Goal: Task Accomplishment & Management: Manage account settings

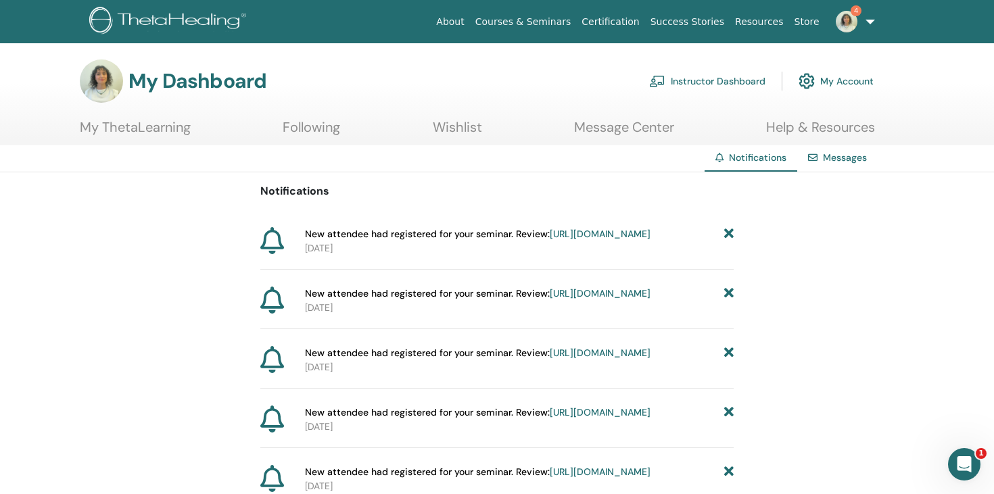
click at [853, 22] on img at bounding box center [847, 22] width 22 height 22
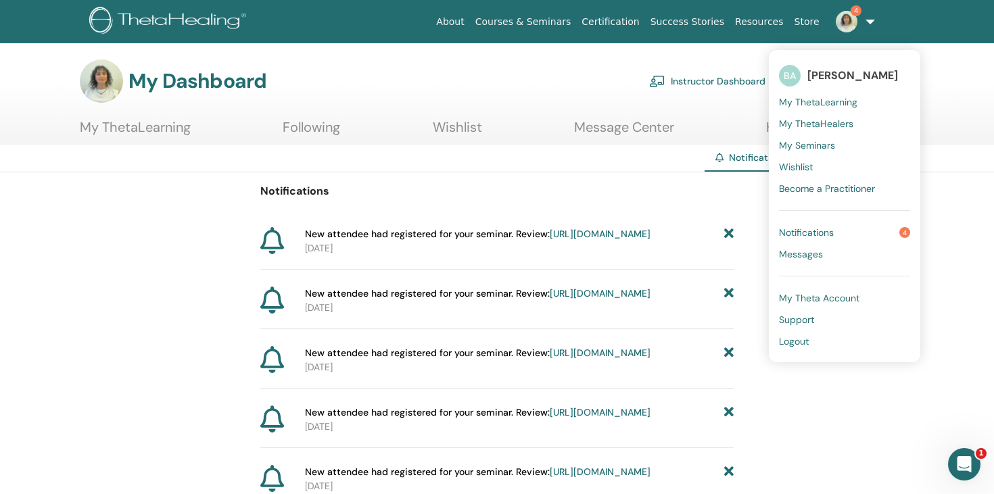
click at [839, 100] on span "My ThetaLearning" at bounding box center [818, 102] width 78 height 12
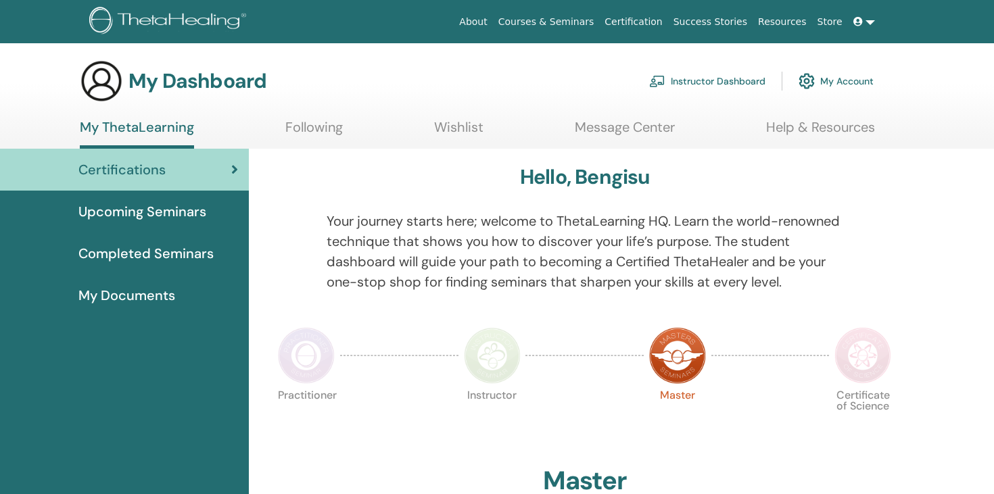
click at [734, 72] on link "Instructor Dashboard" at bounding box center [707, 81] width 116 height 30
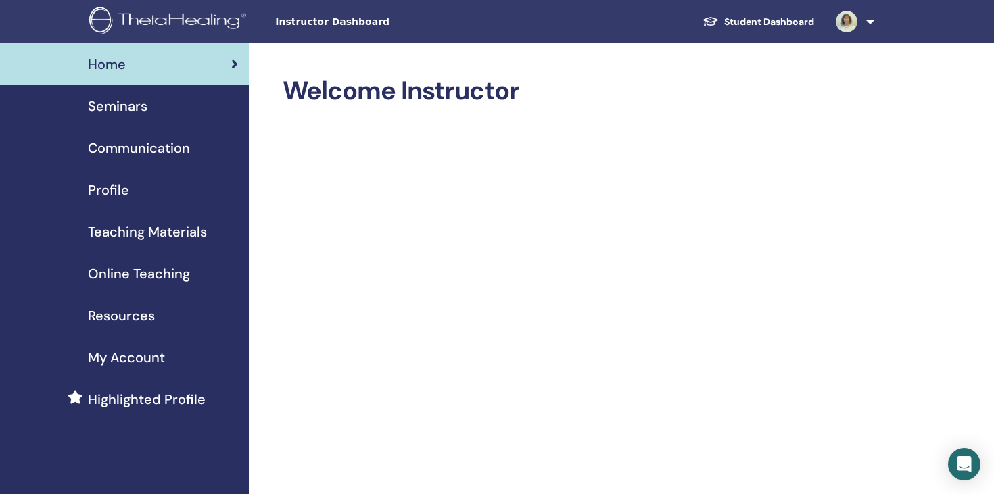
click at [147, 114] on div "Seminars" at bounding box center [124, 106] width 227 height 20
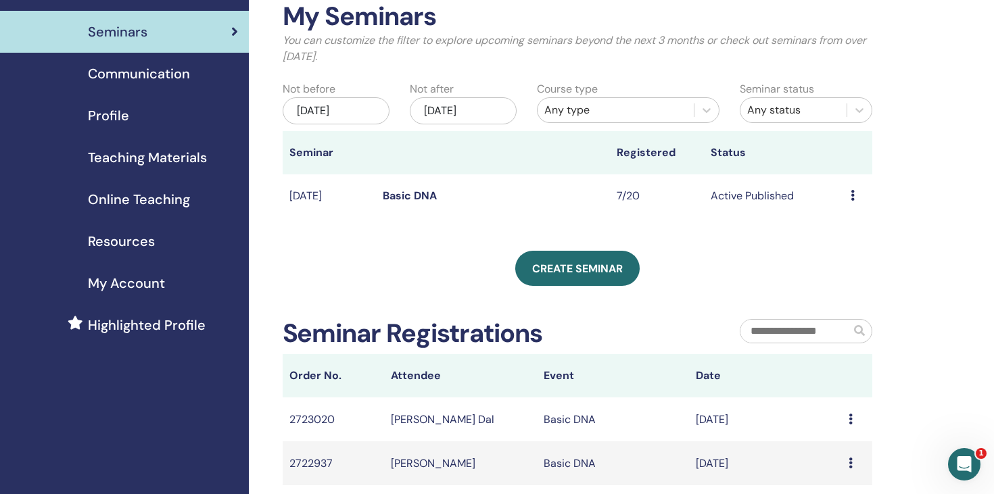
scroll to position [70, 0]
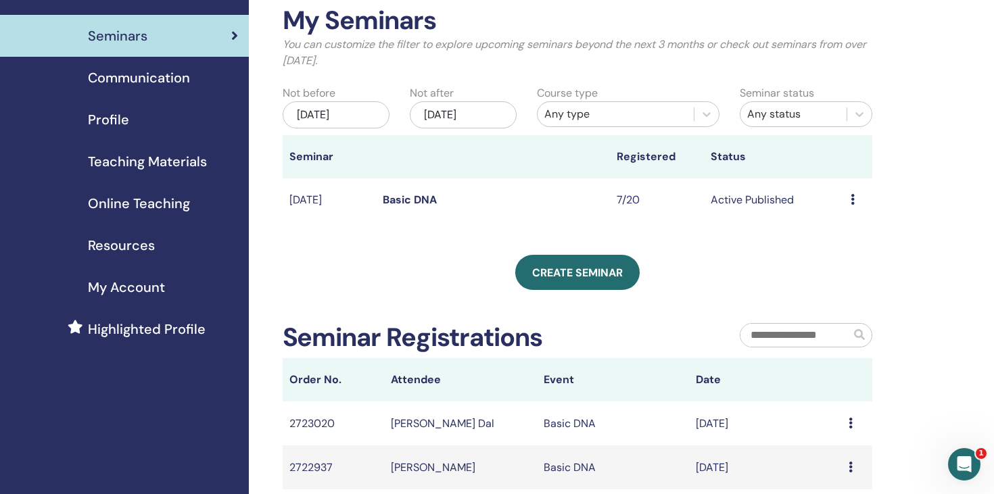
click at [412, 204] on link "Basic DNA" at bounding box center [410, 200] width 54 height 14
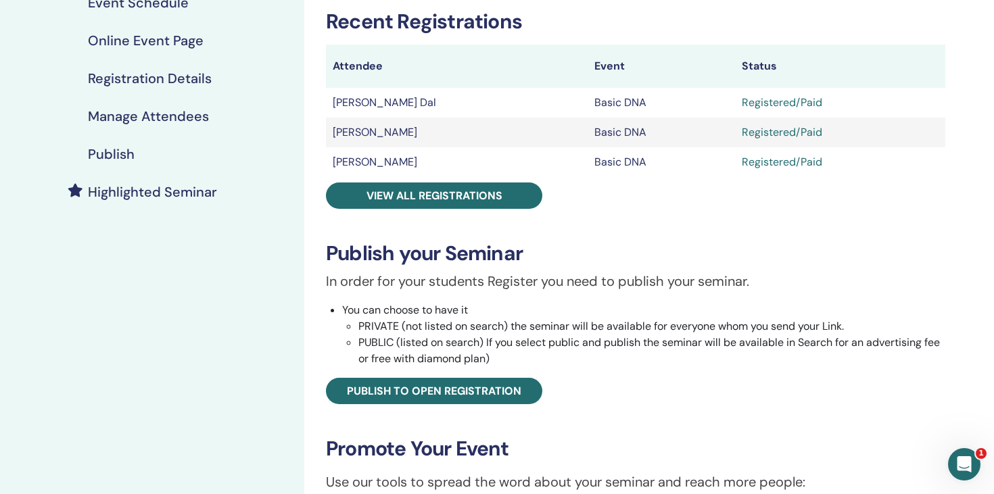
scroll to position [204, 0]
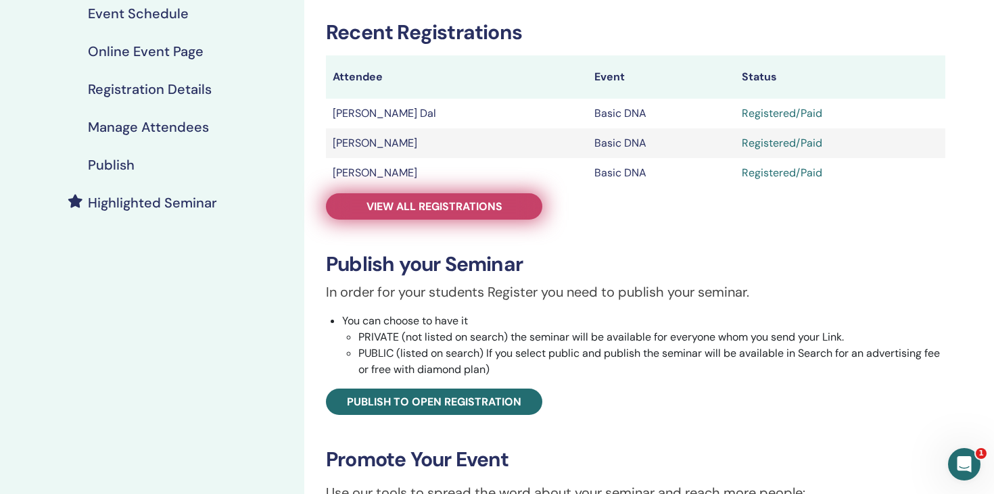
click at [442, 206] on span "View all registrations" at bounding box center [435, 206] width 136 height 14
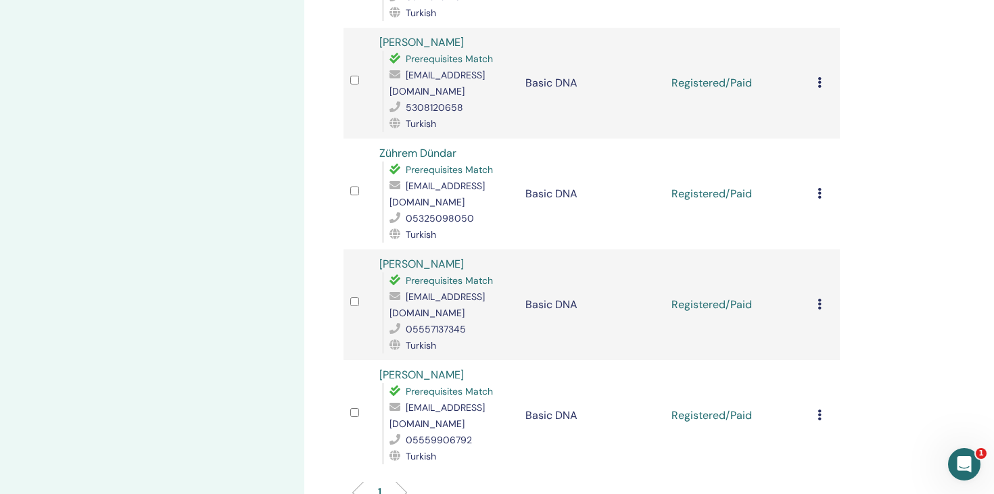
scroll to position [527, 0]
click at [820, 187] on icon at bounding box center [820, 192] width 4 height 11
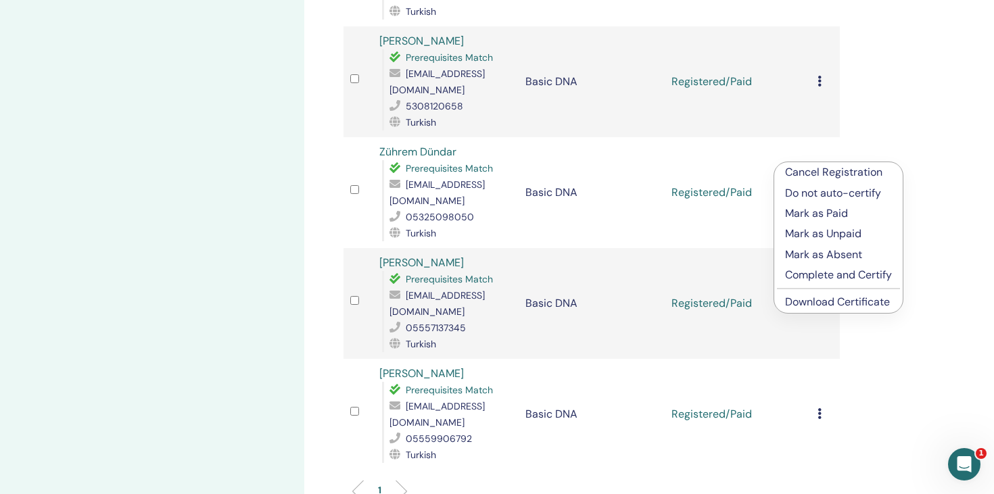
click at [922, 110] on div "Manage Attendees Bulk Actions Export to CSV Attendee Event Status Özgün Esin Da…" at bounding box center [635, 114] width 663 height 1197
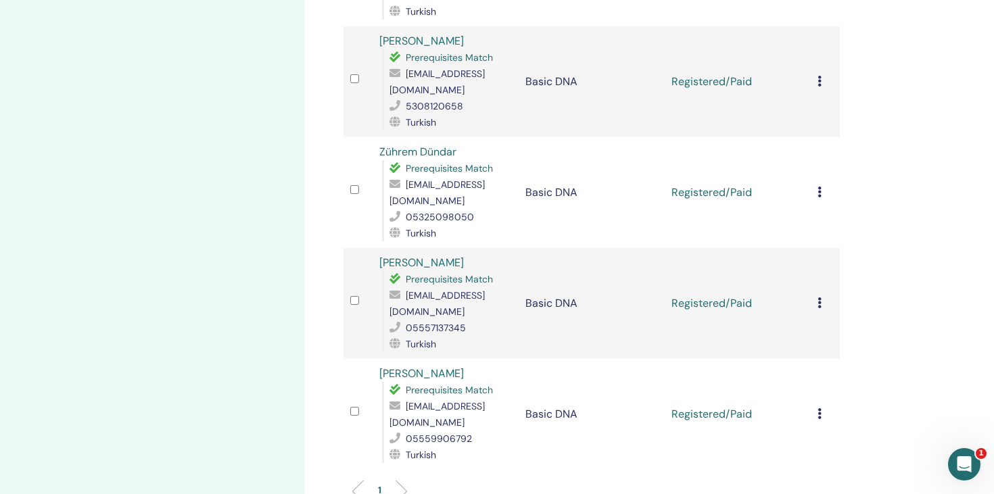
click at [816, 158] on td "Cancel Registration Do not auto-certify Mark as Paid Mark as Unpaid Mark as Abs…" at bounding box center [825, 192] width 29 height 111
click at [820, 187] on icon at bounding box center [820, 192] width 4 height 11
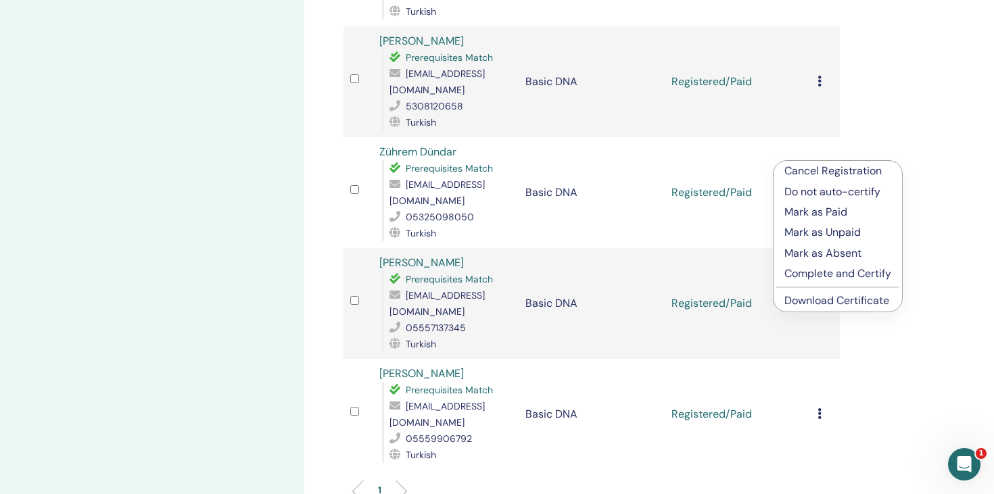
click at [948, 256] on div "Manage Attendees Bulk Actions Export to CSV Attendee Event Status Özgün Esin Da…" at bounding box center [635, 114] width 663 height 1197
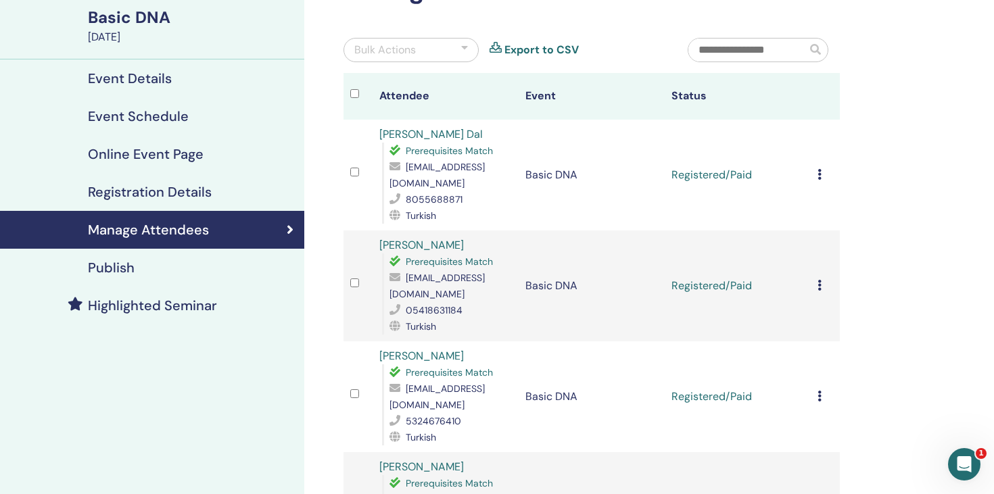
scroll to position [102, 0]
click at [819, 168] on icon at bounding box center [820, 173] width 4 height 11
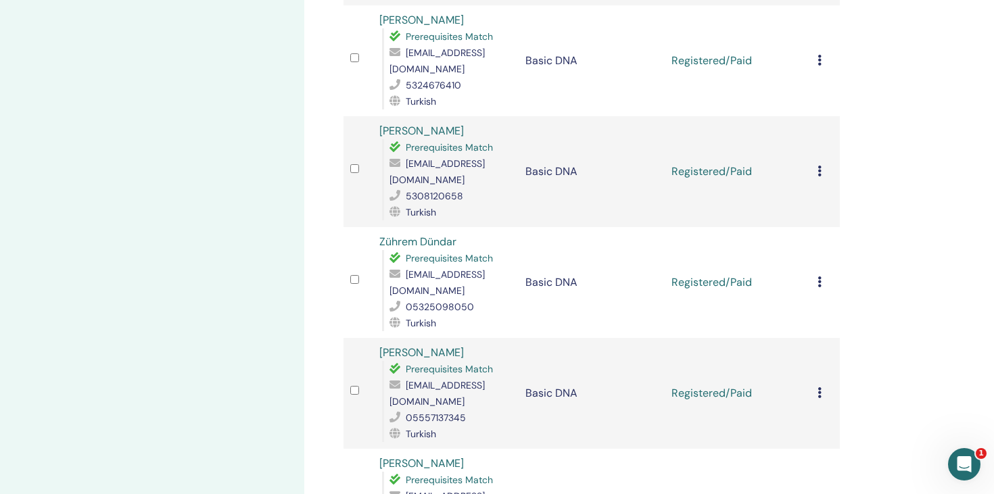
scroll to position [0, 0]
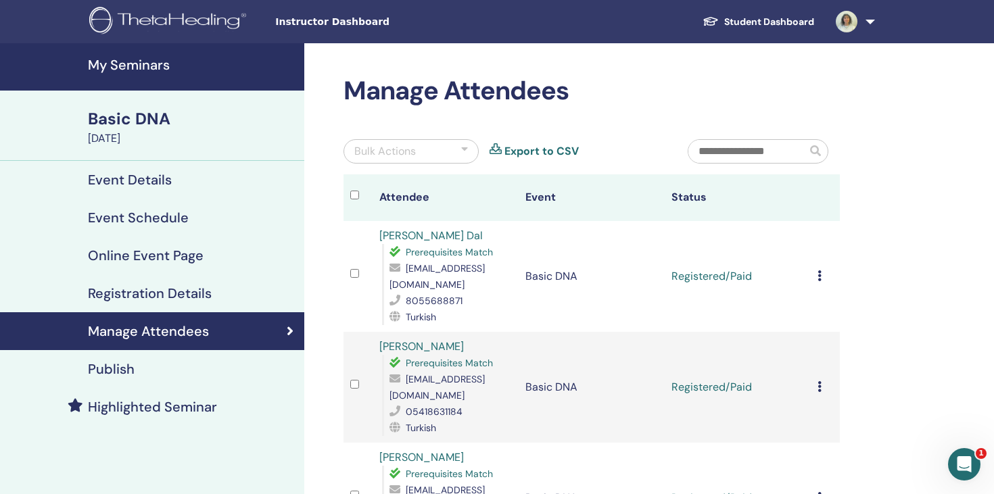
click at [192, 329] on h4 "Manage Attendees" at bounding box center [148, 331] width 121 height 16
click at [162, 176] on h4 "Event Details" at bounding box center [130, 180] width 84 height 16
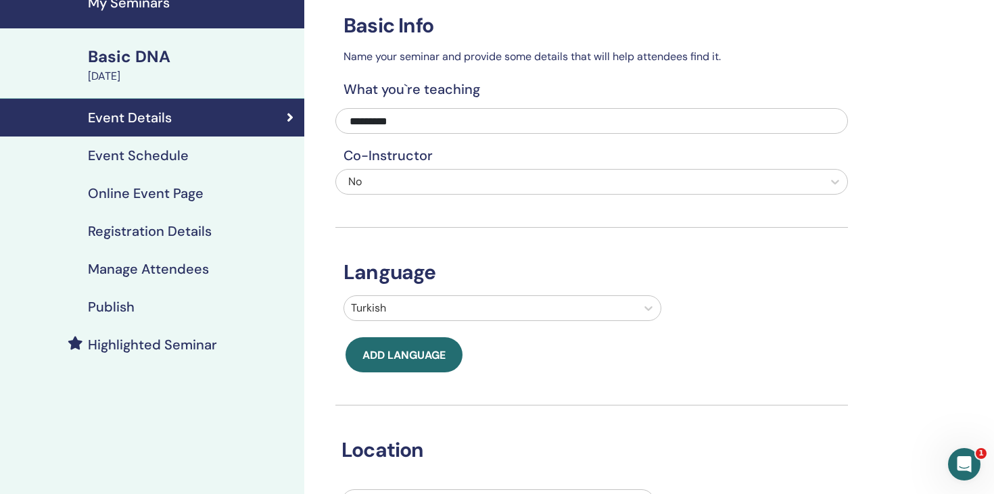
scroll to position [70, 0]
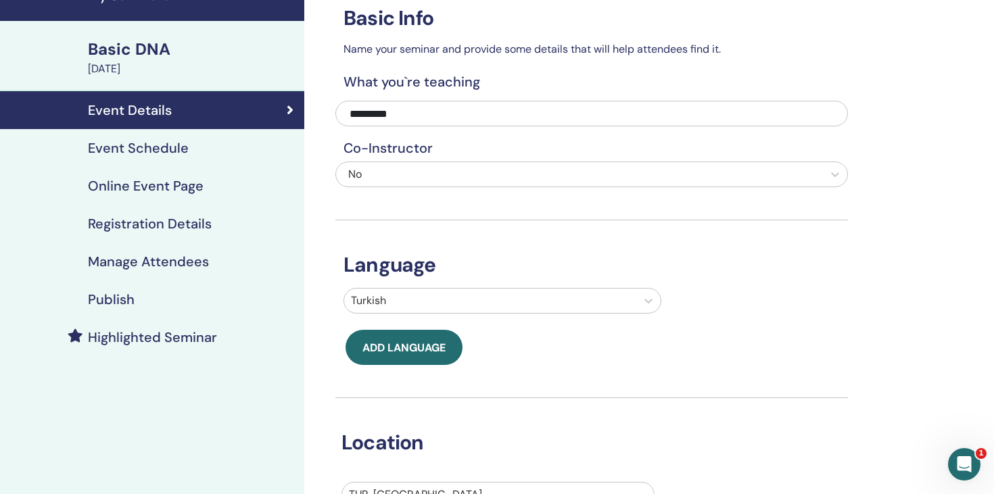
click at [166, 266] on h4 "Manage Attendees" at bounding box center [148, 262] width 121 height 16
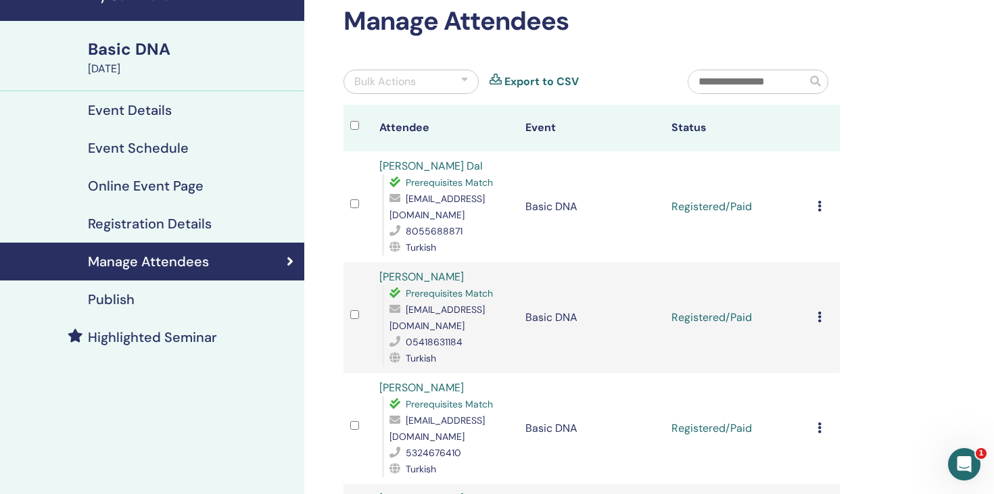
click at [168, 332] on h4 "Highlighted Seminar" at bounding box center [152, 337] width 129 height 16
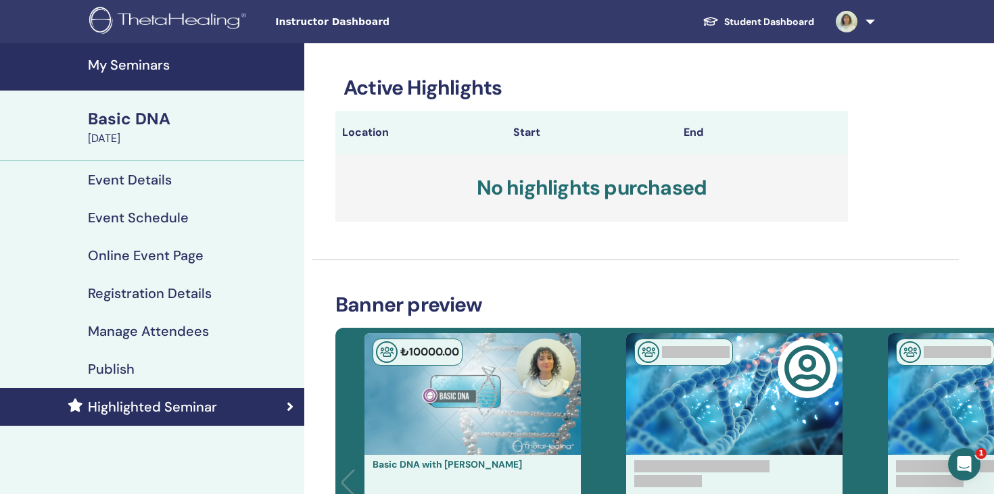
click at [147, 176] on h4 "Event Details" at bounding box center [130, 180] width 84 height 16
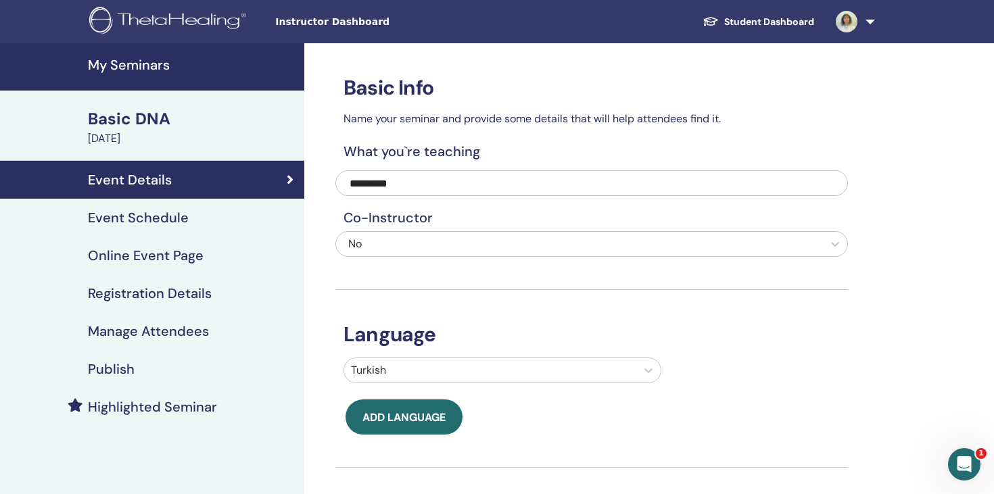
click at [152, 241] on link "Online Event Page" at bounding box center [152, 256] width 304 height 38
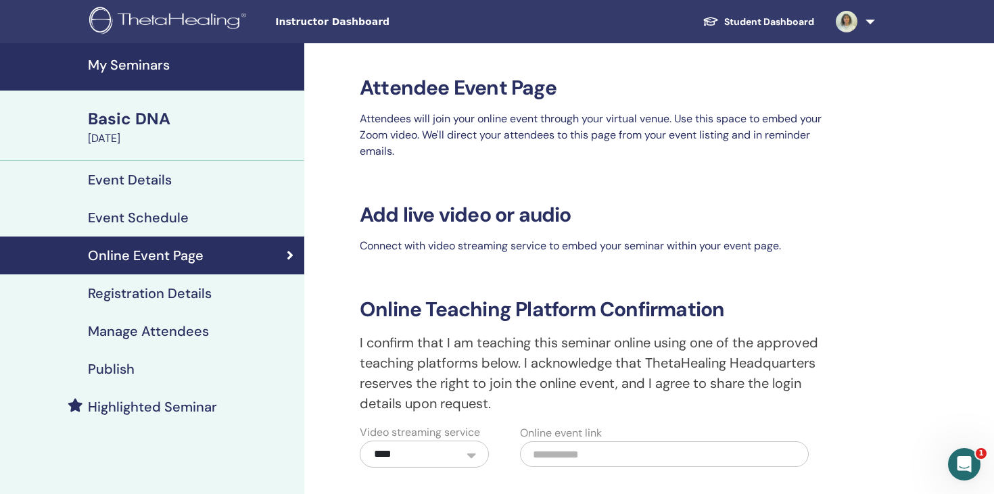
click at [204, 293] on h4 "Registration Details" at bounding box center [150, 293] width 124 height 16
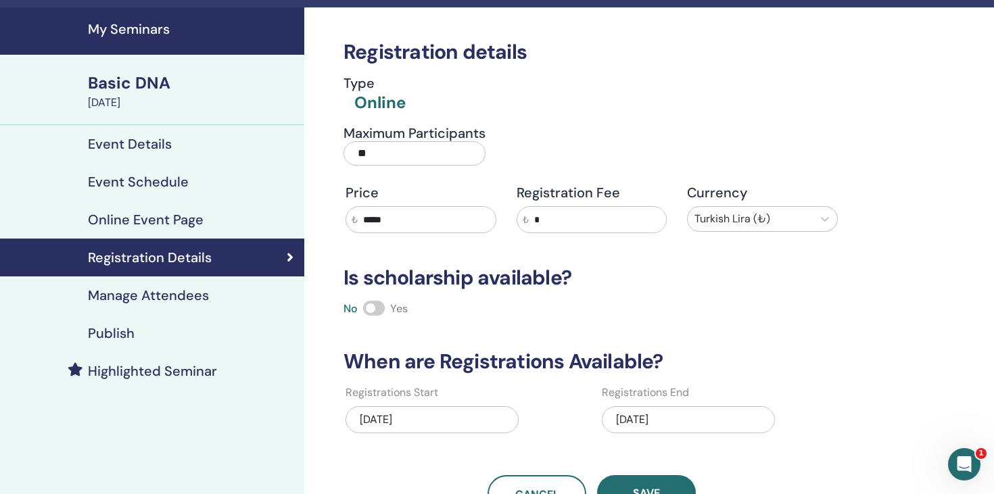
scroll to position [42, 0]
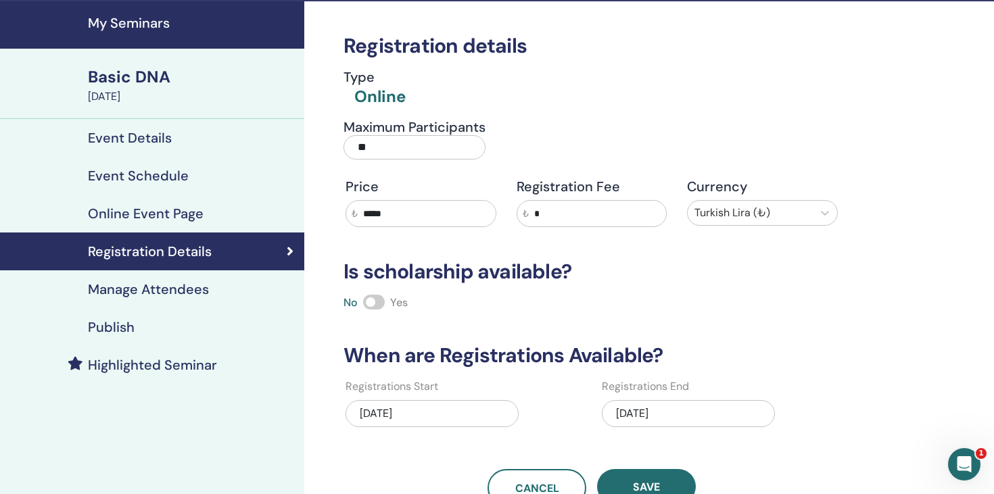
click at [258, 282] on div "Manage Attendees" at bounding box center [152, 289] width 283 height 16
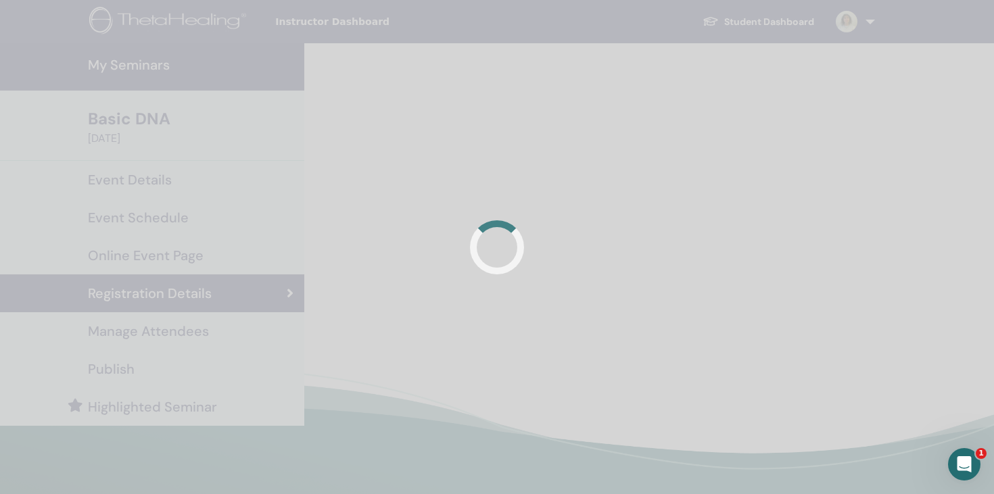
scroll to position [42, 0]
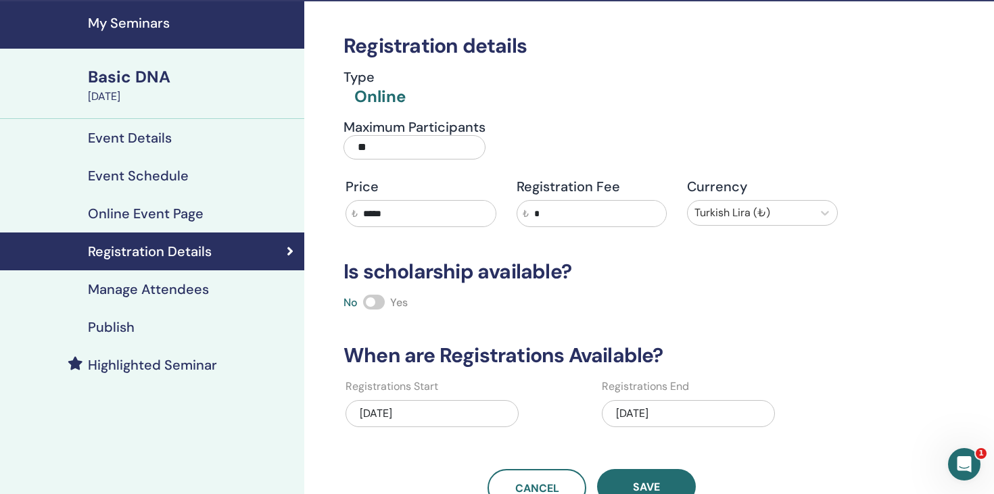
click at [144, 29] on h4 "My Seminars" at bounding box center [192, 23] width 208 height 16
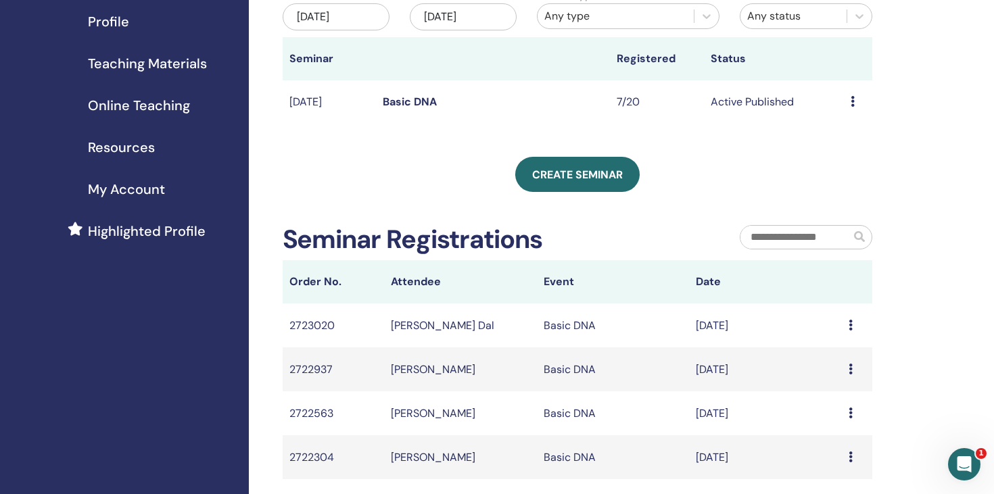
click at [851, 103] on icon at bounding box center [853, 101] width 4 height 11
click at [744, 174] on div "Create seminar" at bounding box center [578, 174] width 590 height 35
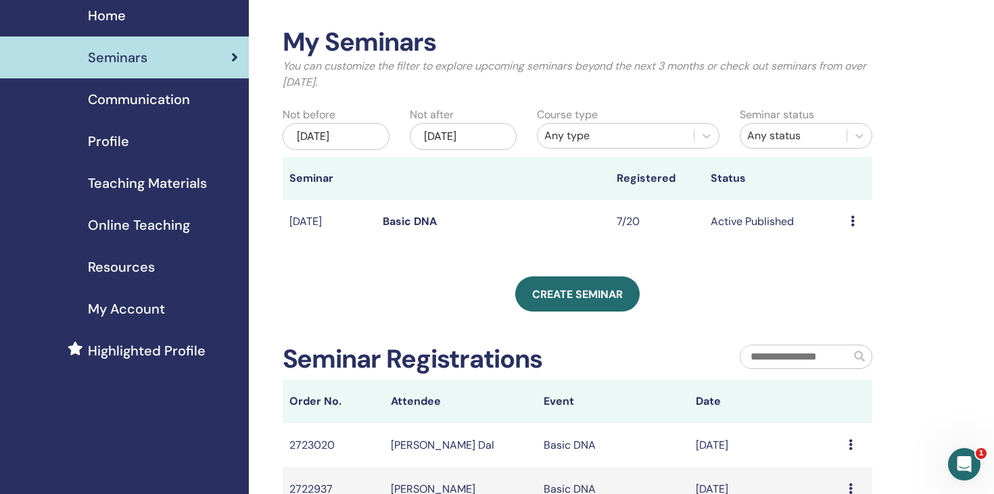
scroll to position [49, 0]
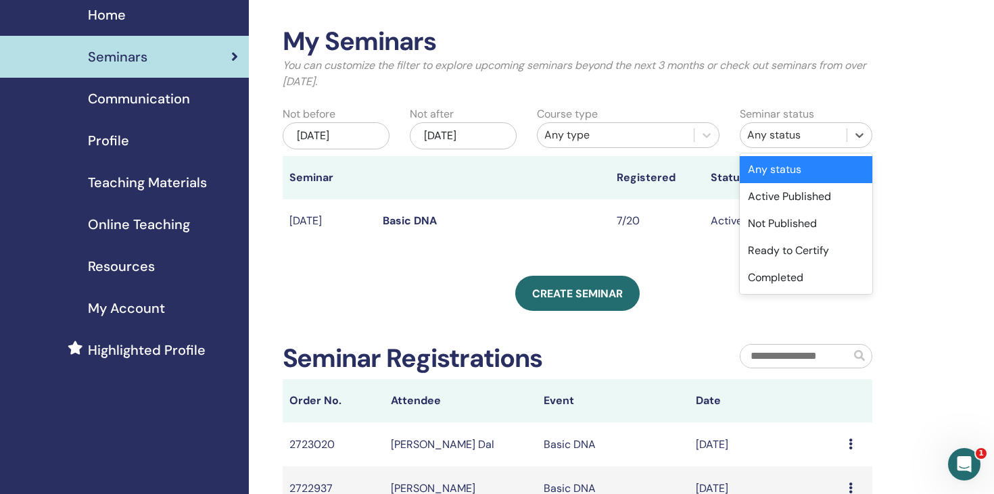
click at [790, 127] on div "Any status" at bounding box center [793, 135] width 93 height 16
click at [945, 174] on div "My Seminars You can customize the filter to explore upcoming seminars beyond th…" at bounding box center [622, 404] width 746 height 821
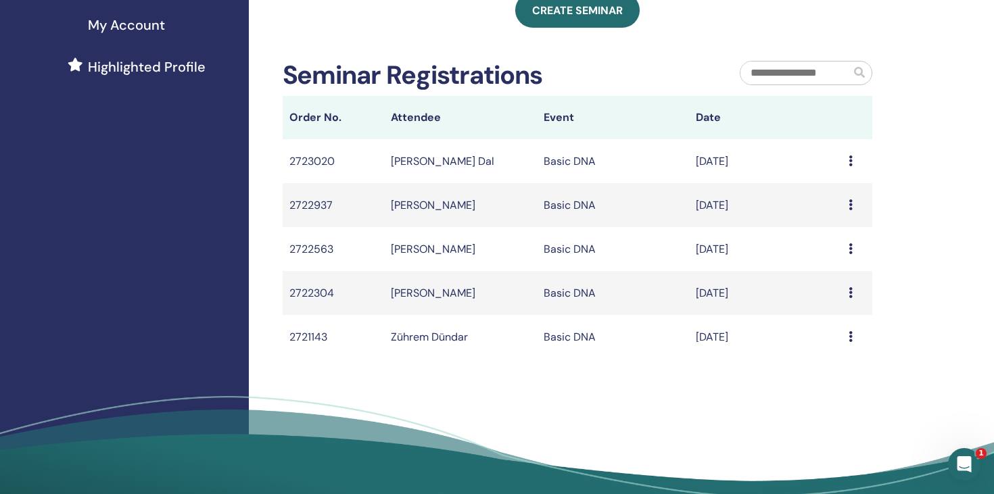
scroll to position [328, 0]
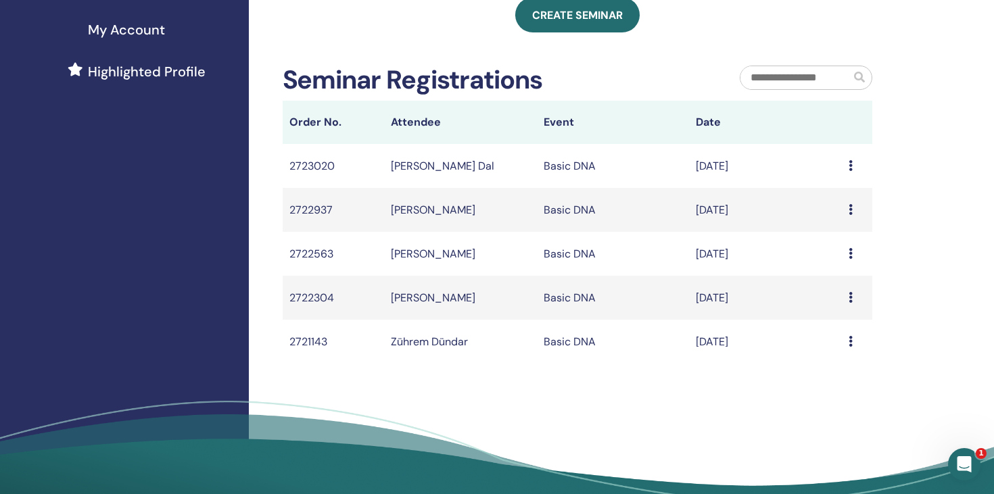
click at [857, 163] on div "Message" at bounding box center [857, 166] width 17 height 16
click at [880, 143] on div "My Seminars You can customize the filter to explore upcoming seminars beyond th…" at bounding box center [622, 125] width 746 height 821
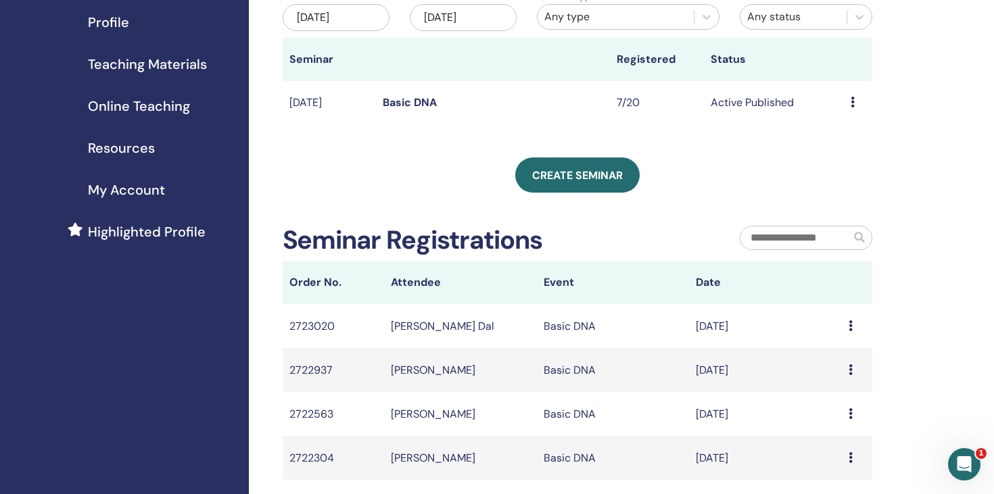
scroll to position [0, 0]
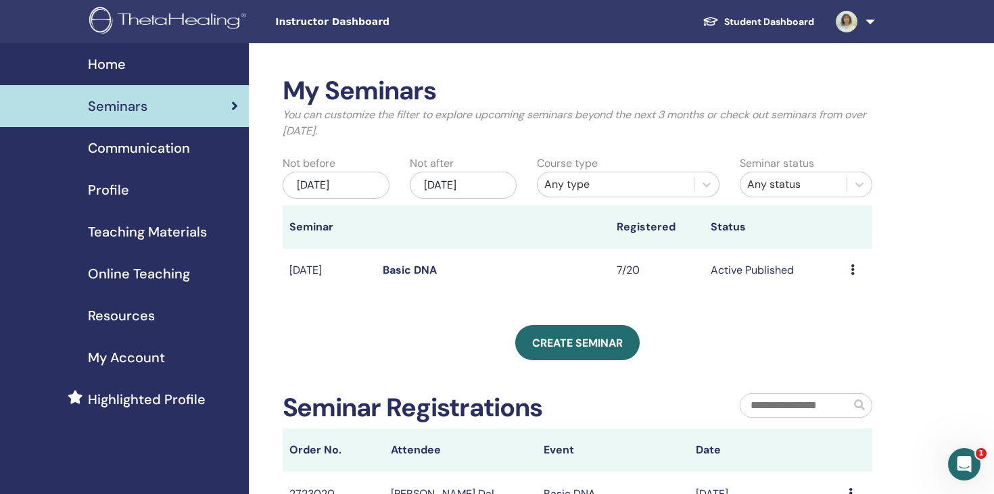
click at [851, 274] on icon at bounding box center [853, 269] width 4 height 11
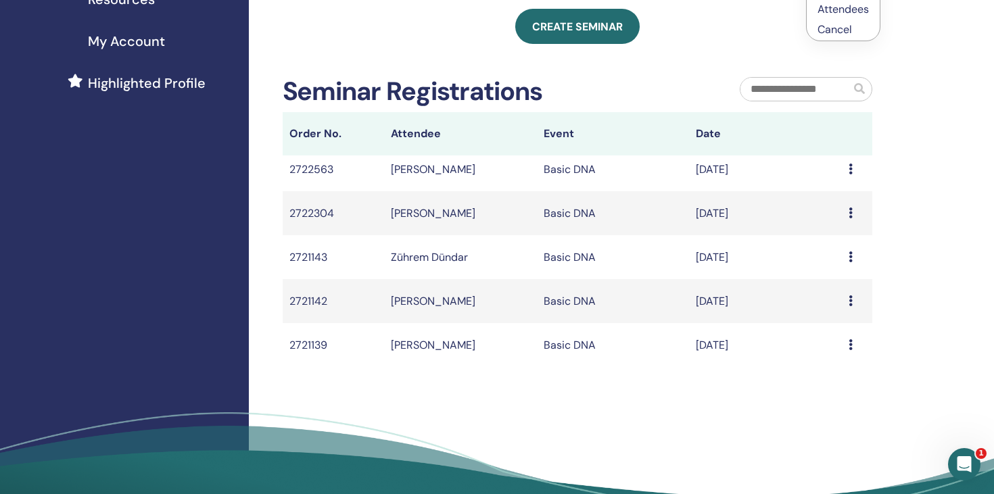
scroll to position [105, 0]
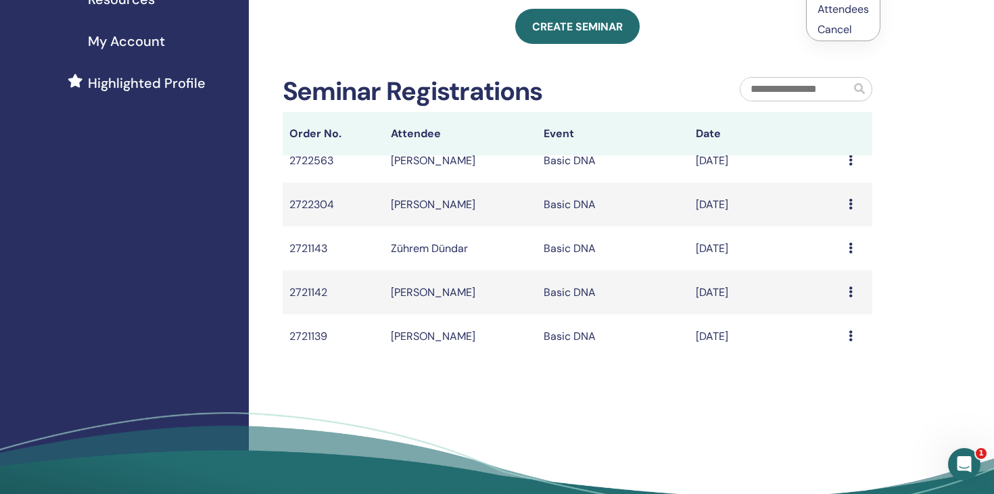
click at [855, 334] on div "Message" at bounding box center [857, 337] width 17 height 16
click at [819, 408] on div "My Seminars You can customize the filter to explore upcoming seminars beyond th…" at bounding box center [622, 137] width 746 height 821
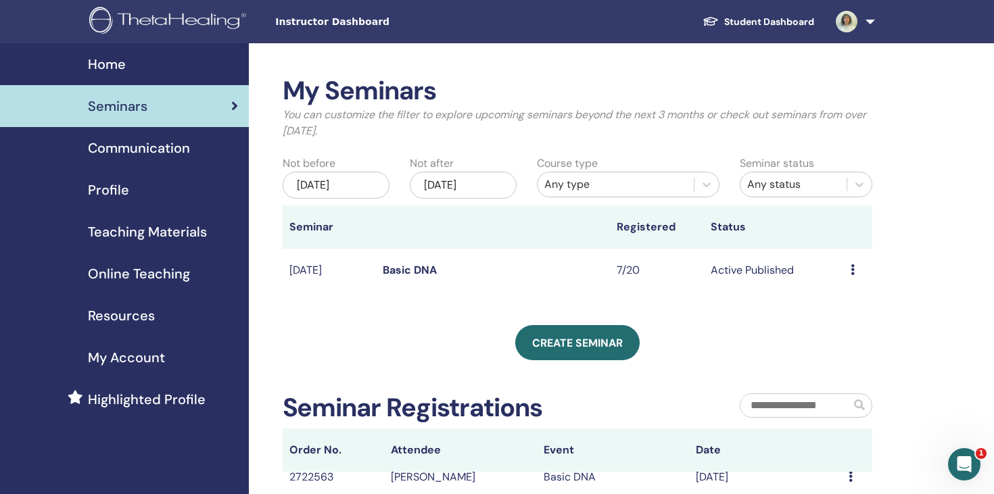
scroll to position [0, 0]
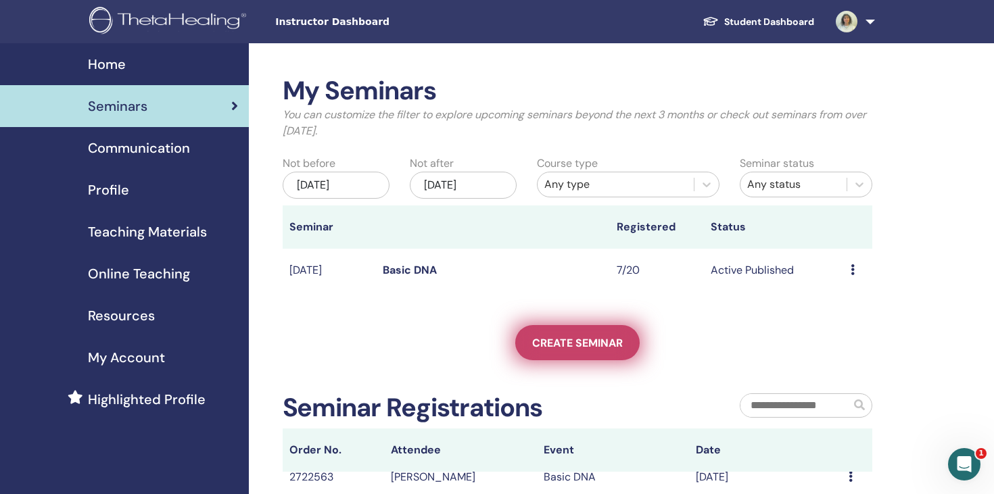
click at [551, 336] on span "Create seminar" at bounding box center [577, 343] width 91 height 14
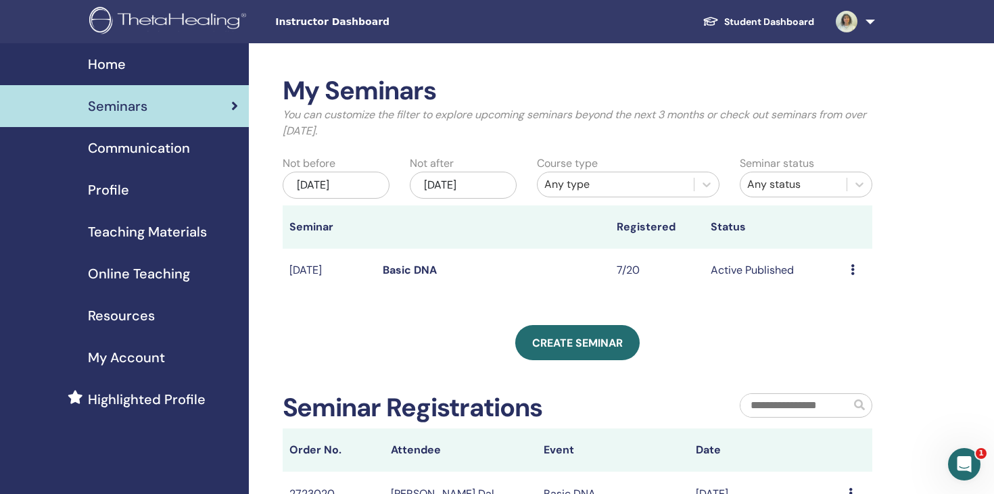
click at [408, 268] on link "Basic DNA" at bounding box center [410, 270] width 54 height 14
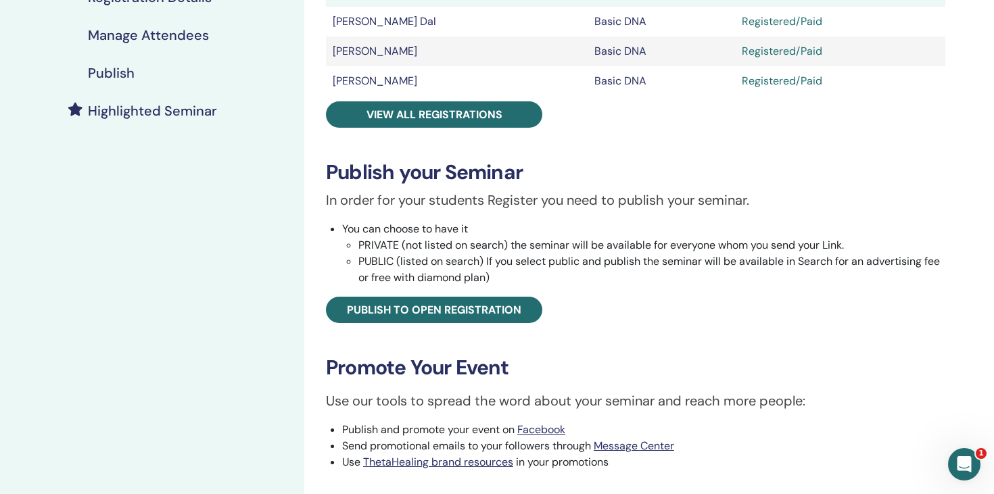
scroll to position [285, 0]
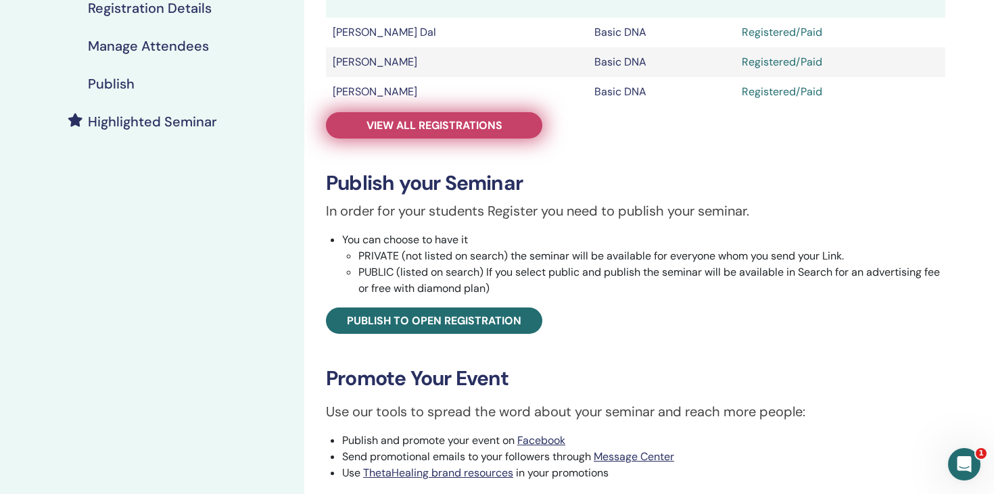
click at [454, 125] on span "View all registrations" at bounding box center [435, 125] width 136 height 14
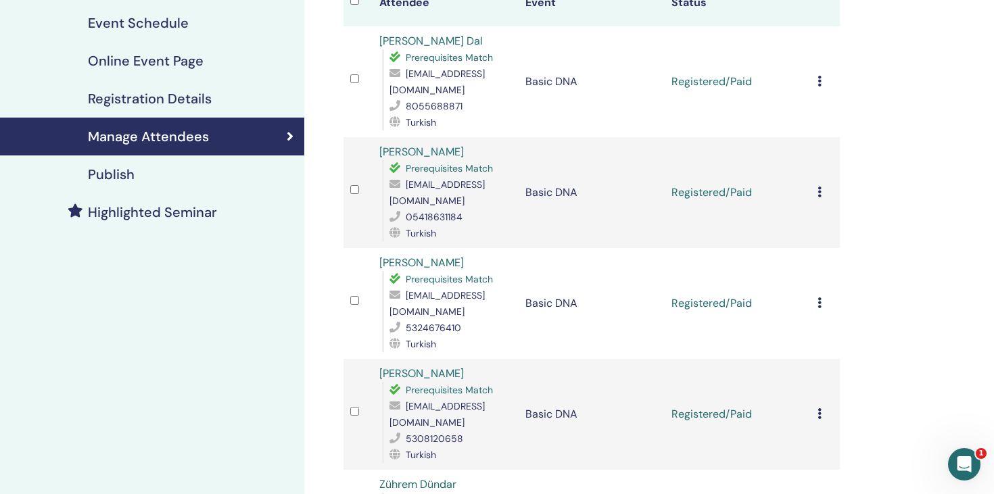
scroll to position [147, 0]
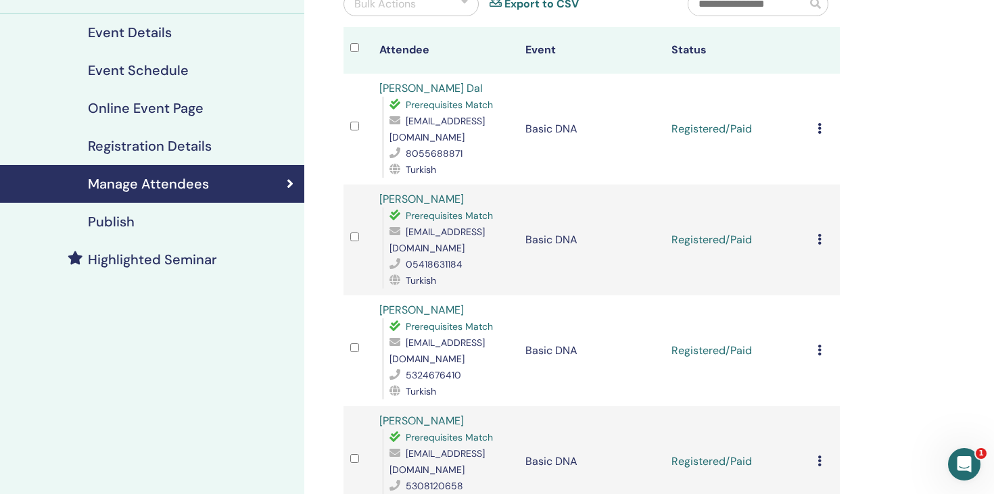
click at [824, 121] on div "Cancel Registration Do not auto-certify Mark as Paid Mark as Unpaid Mark as Abs…" at bounding box center [826, 129] width 16 height 16
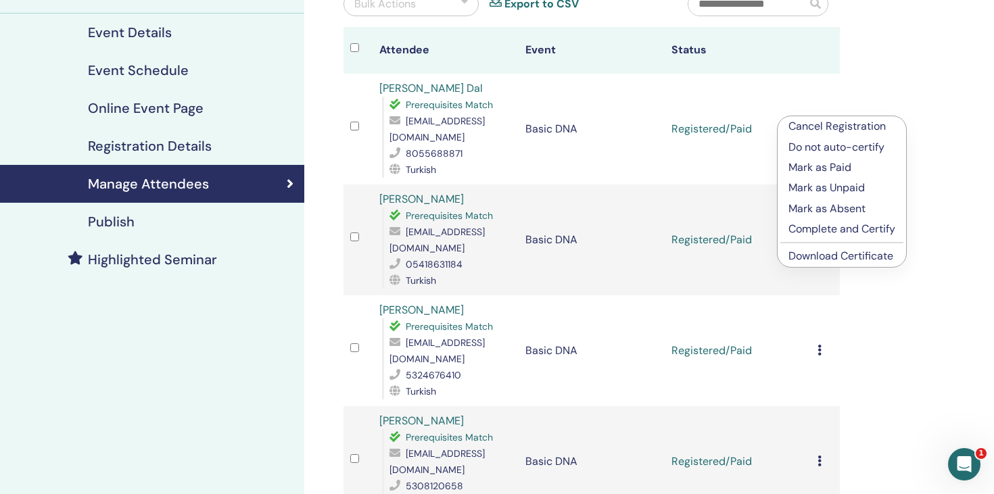
click at [826, 231] on p "Complete and Certify" at bounding box center [841, 229] width 107 height 16
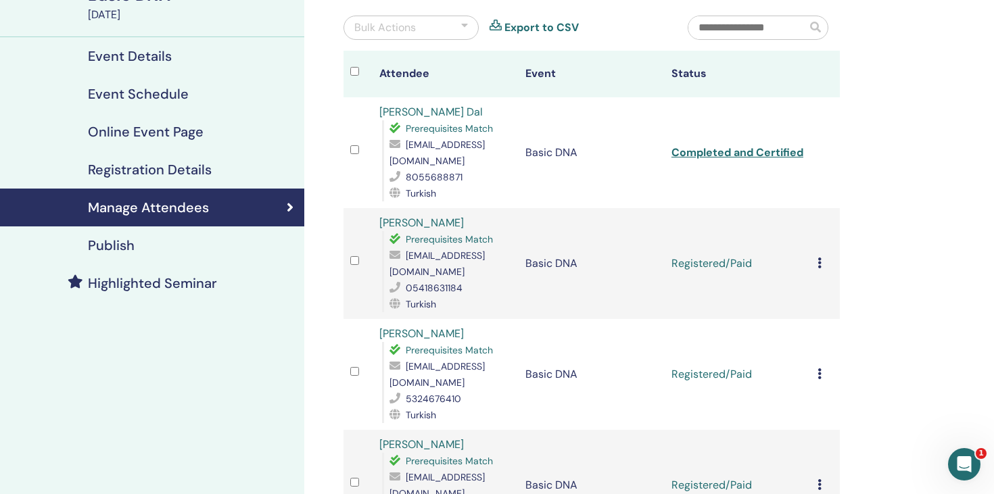
scroll to position [143, 0]
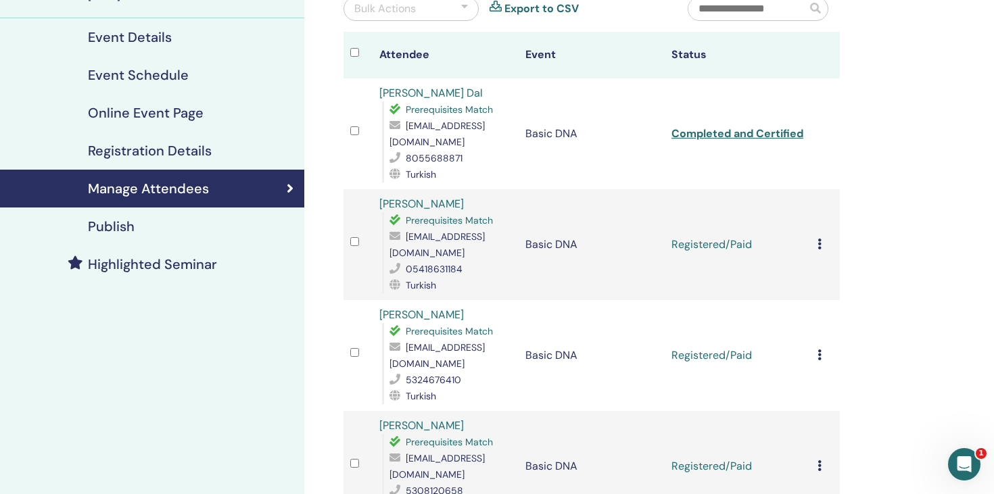
click at [821, 239] on icon at bounding box center [820, 244] width 4 height 11
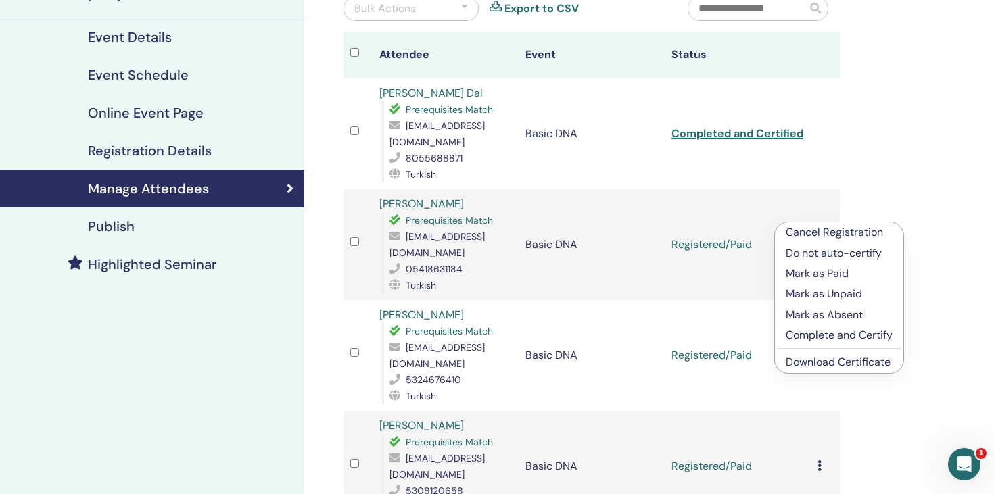
click at [826, 336] on p "Complete and Certify" at bounding box center [839, 335] width 107 height 16
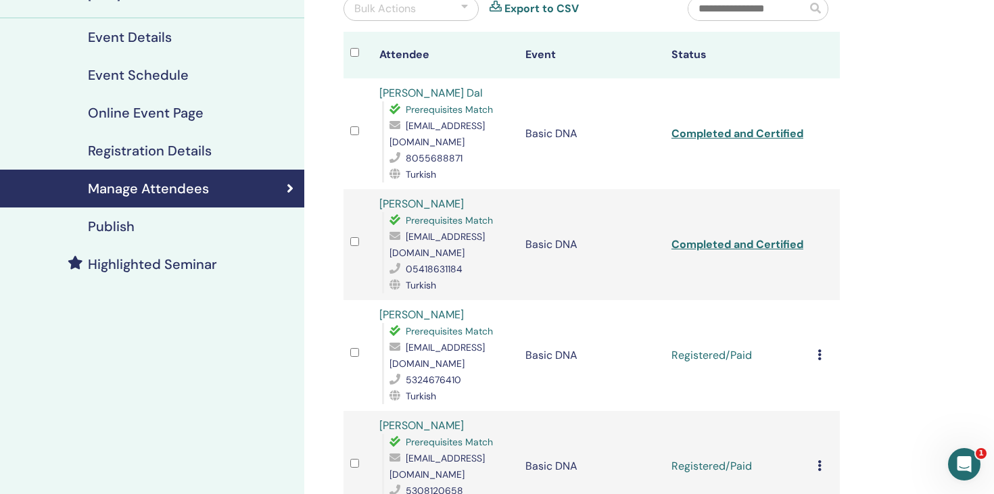
click at [820, 350] on icon at bounding box center [820, 355] width 4 height 11
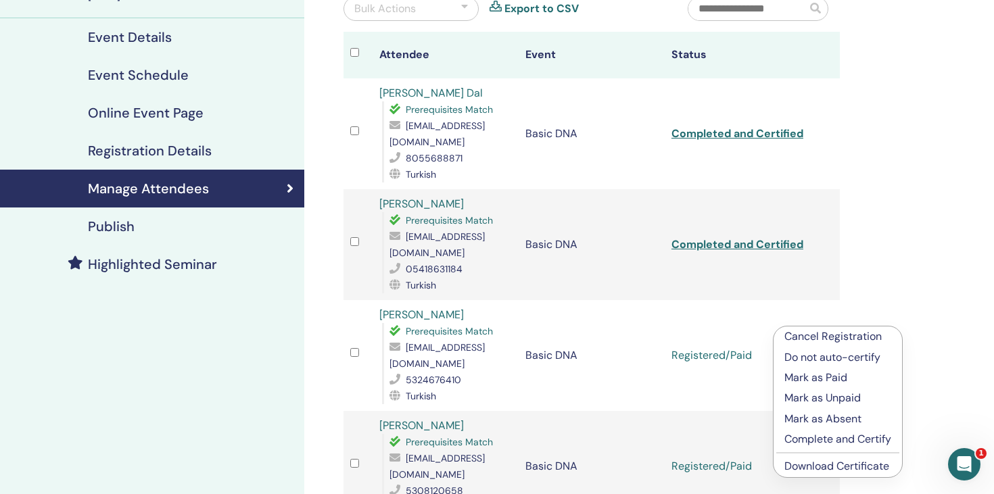
click at [809, 444] on p "Complete and Certify" at bounding box center [837, 439] width 107 height 16
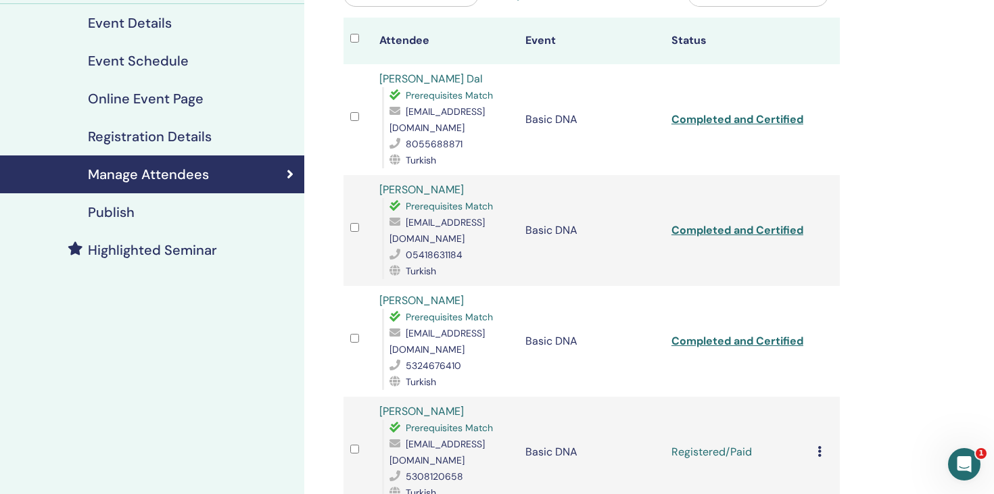
click at [816, 419] on td "Cancel Registration Do not auto-certify Mark as Paid Mark as Unpaid Mark as Abs…" at bounding box center [825, 452] width 29 height 111
click at [820, 446] on icon at bounding box center [820, 451] width 4 height 11
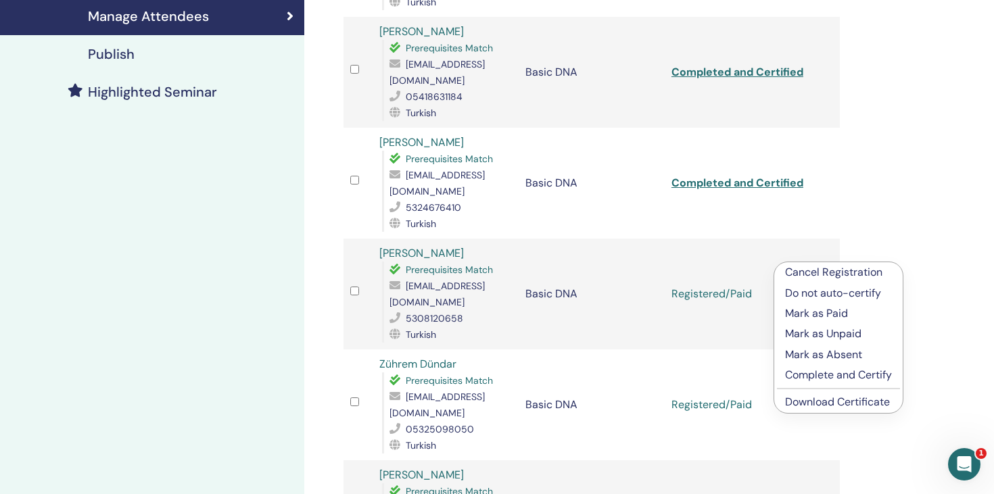
scroll to position [321, 0]
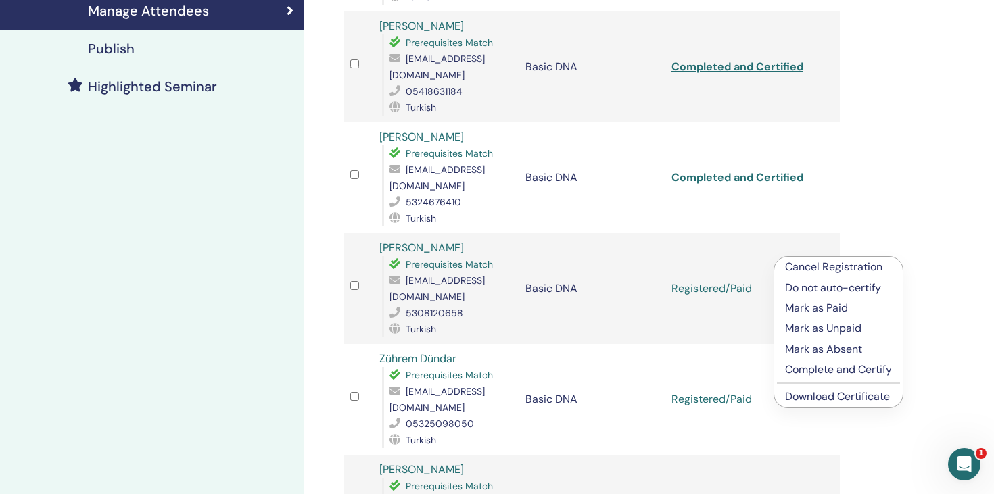
click at [820, 376] on p "Complete and Certify" at bounding box center [838, 370] width 107 height 16
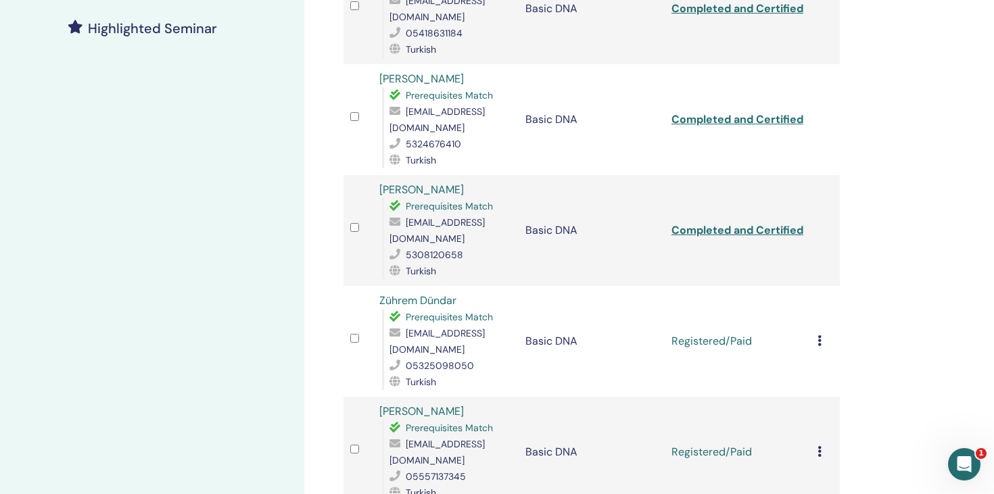
scroll to position [421, 0]
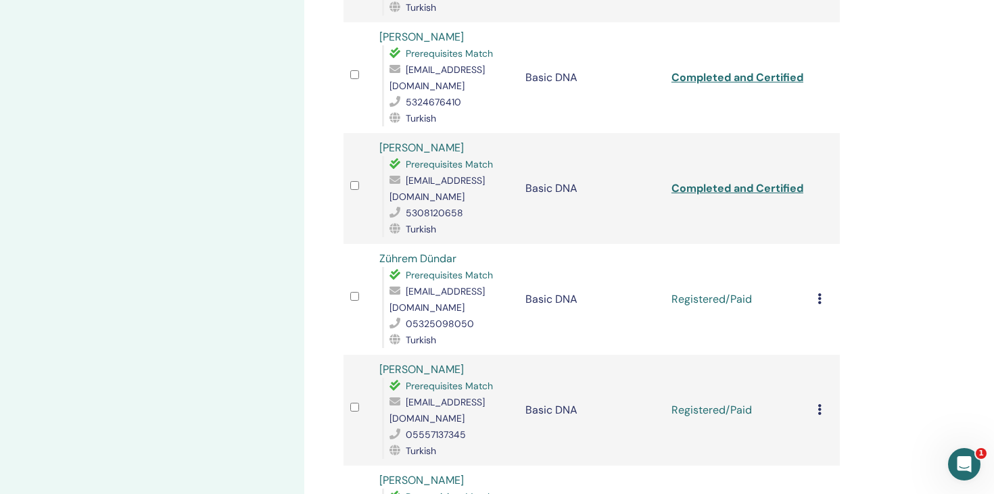
click at [818, 293] on icon at bounding box center [820, 298] width 4 height 11
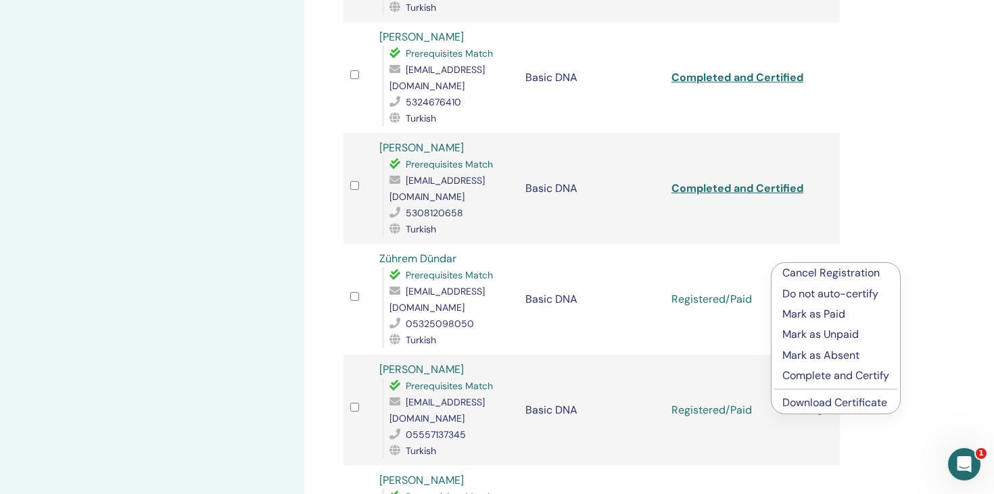
click at [818, 379] on p "Complete and Certify" at bounding box center [835, 376] width 107 height 16
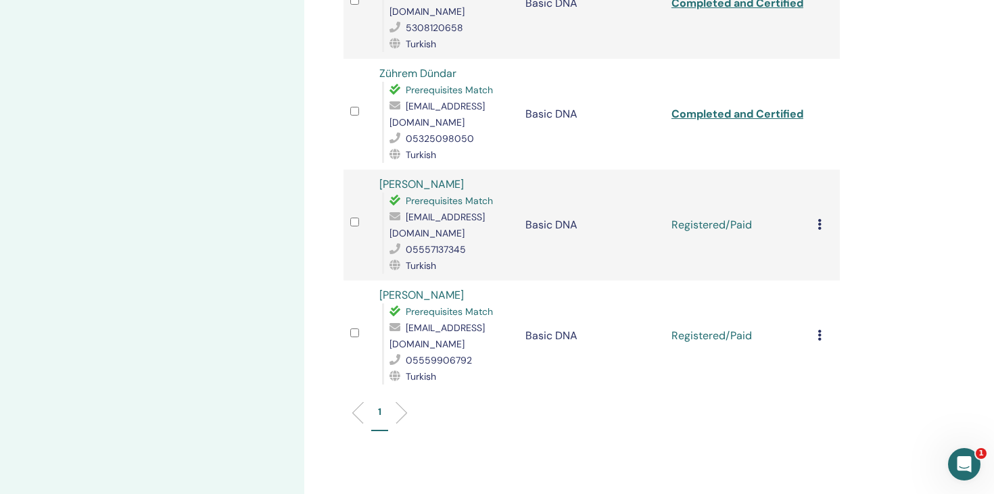
scroll to position [607, 0]
click at [819, 329] on icon at bounding box center [820, 334] width 4 height 11
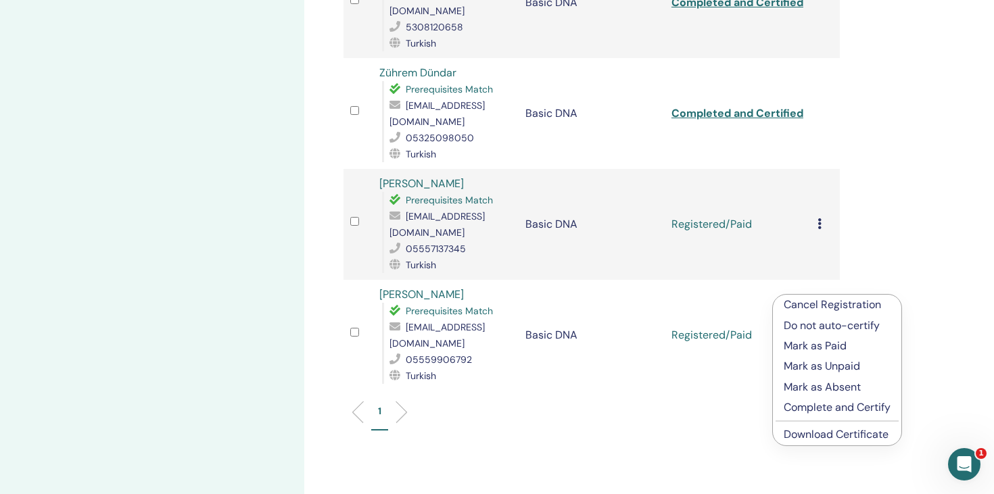
click at [810, 410] on p "Complete and Certify" at bounding box center [837, 408] width 107 height 16
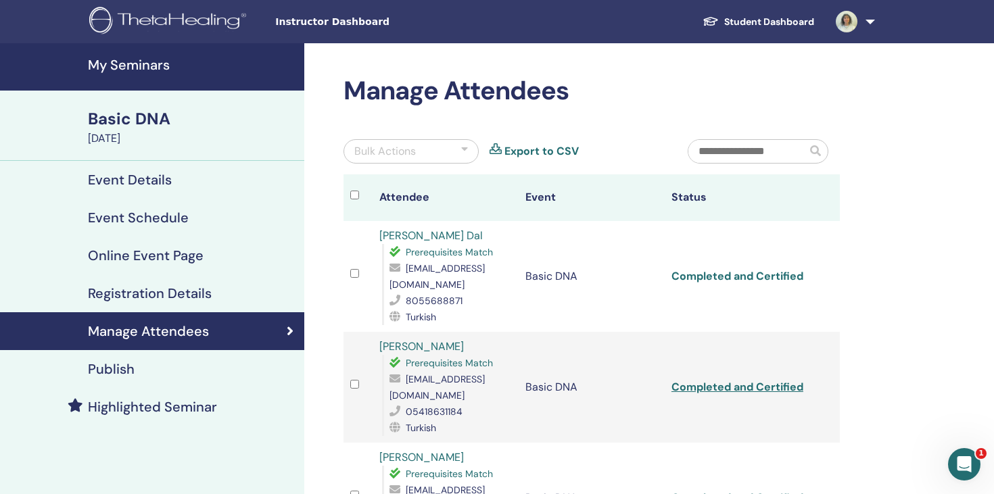
click at [767, 269] on link "Completed and Certified" at bounding box center [737, 276] width 132 height 14
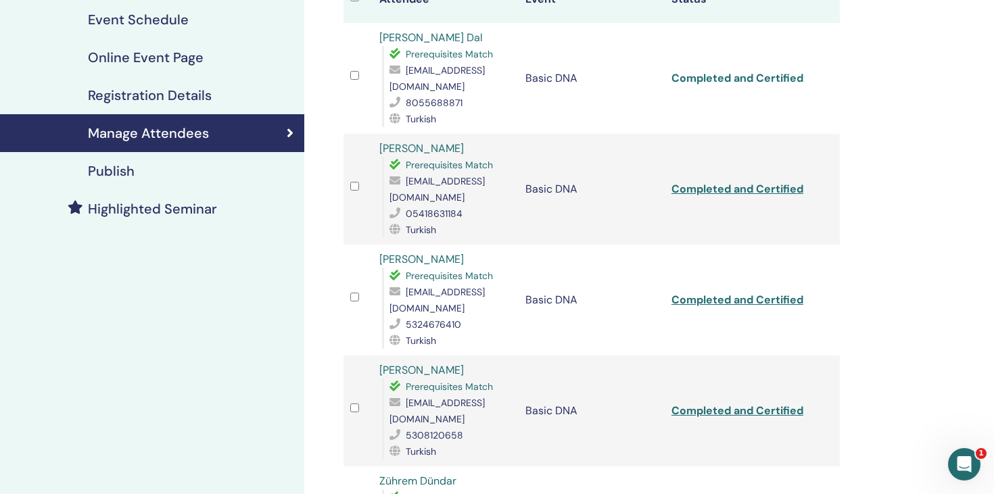
scroll to position [199, 0]
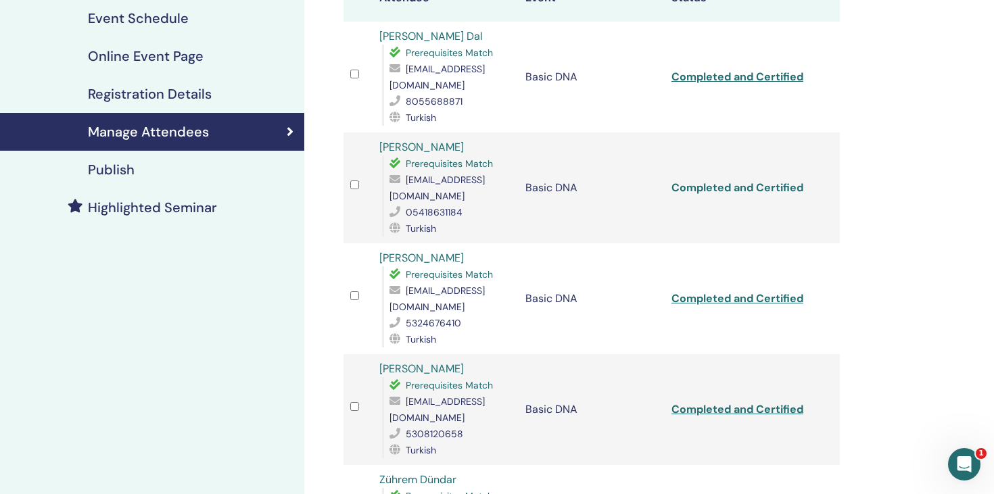
click at [780, 181] on link "Completed and Certified" at bounding box center [737, 188] width 132 height 14
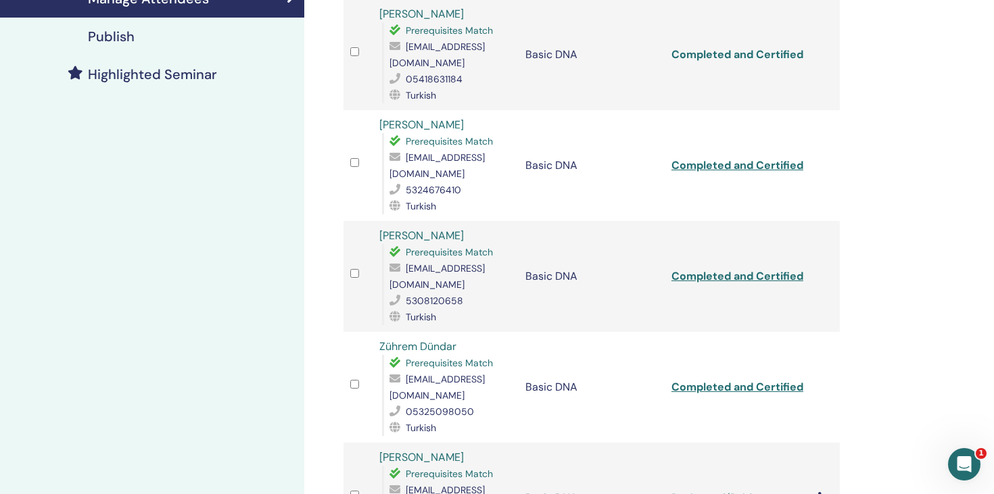
scroll to position [342, 0]
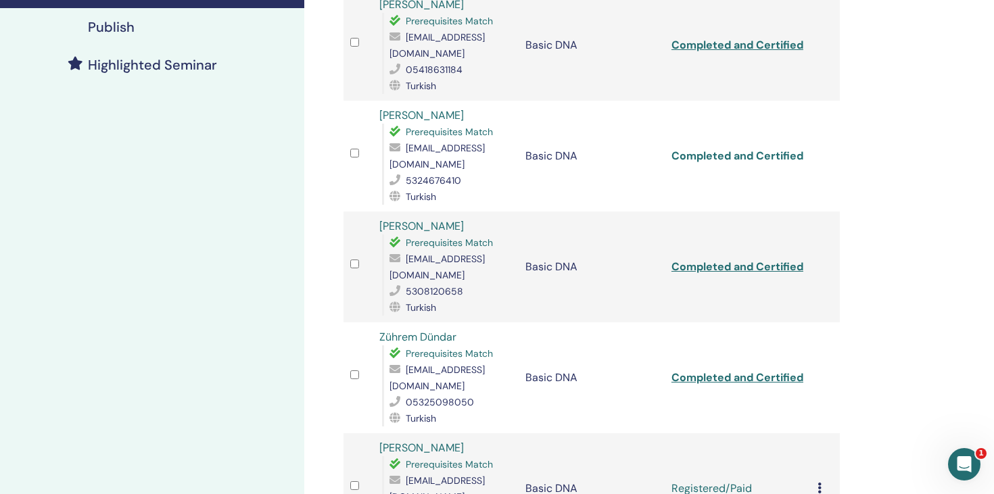
click at [734, 149] on link "Completed and Certified" at bounding box center [737, 156] width 132 height 14
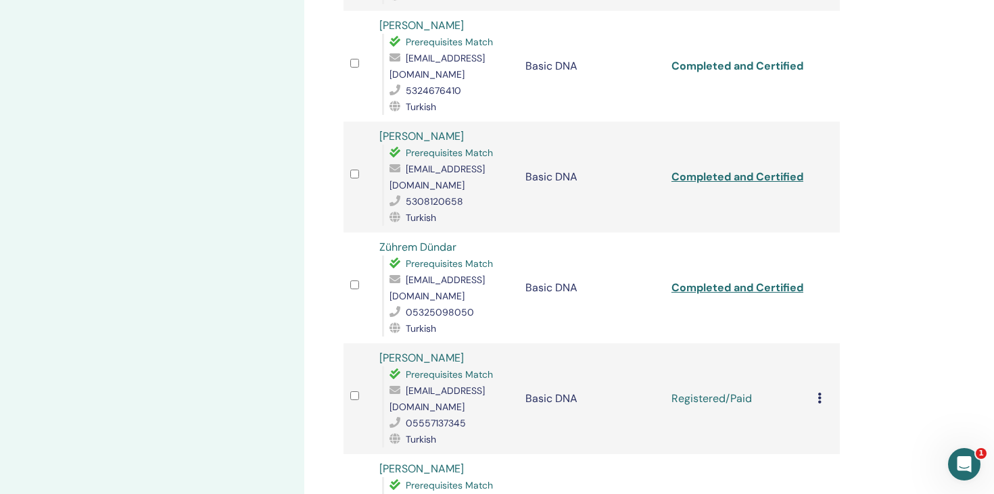
scroll to position [444, 0]
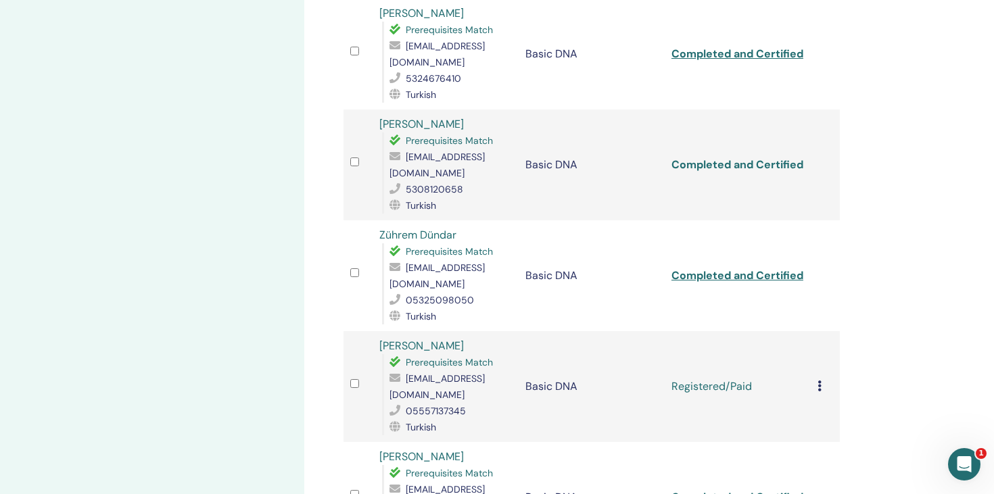
click at [753, 158] on link "Completed and Certified" at bounding box center [737, 165] width 132 height 14
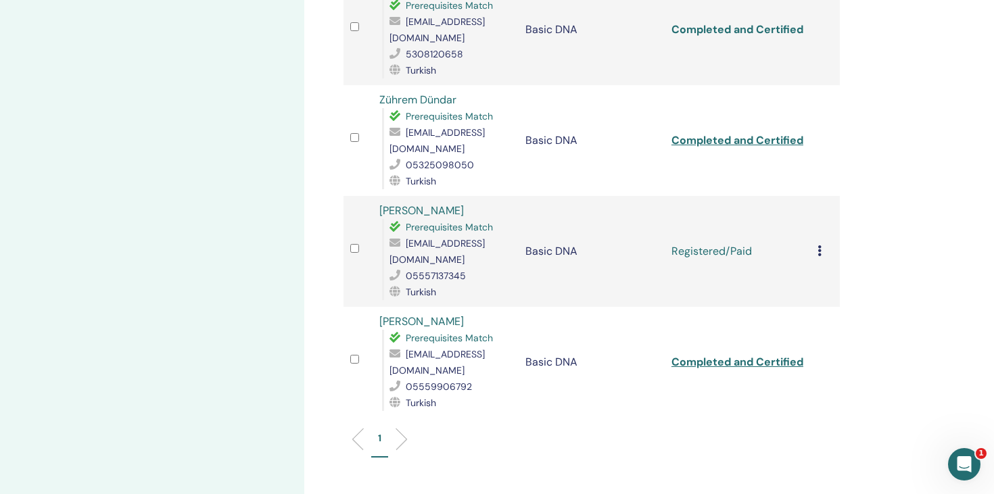
scroll to position [582, 0]
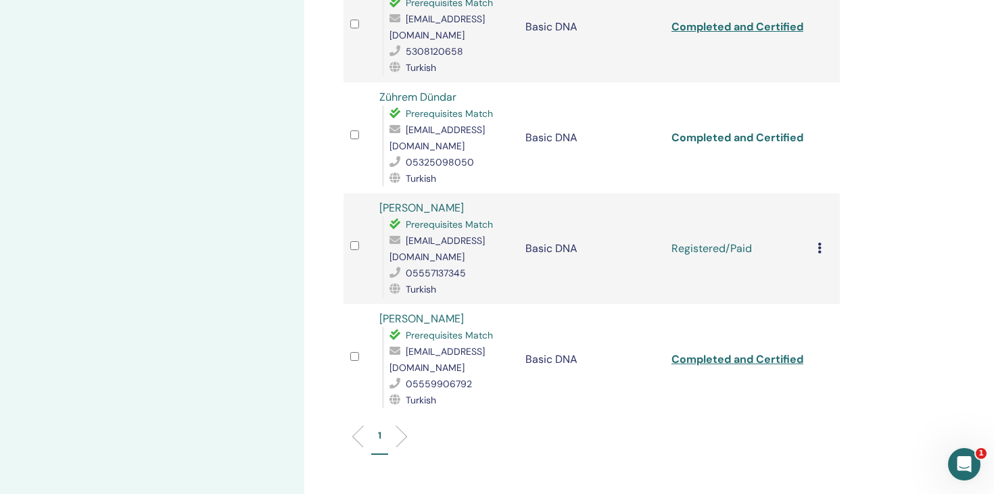
click at [717, 131] on link "Completed and Certified" at bounding box center [737, 138] width 132 height 14
click at [740, 352] on link "Completed and Certified" at bounding box center [737, 359] width 132 height 14
click at [818, 243] on icon at bounding box center [820, 248] width 4 height 11
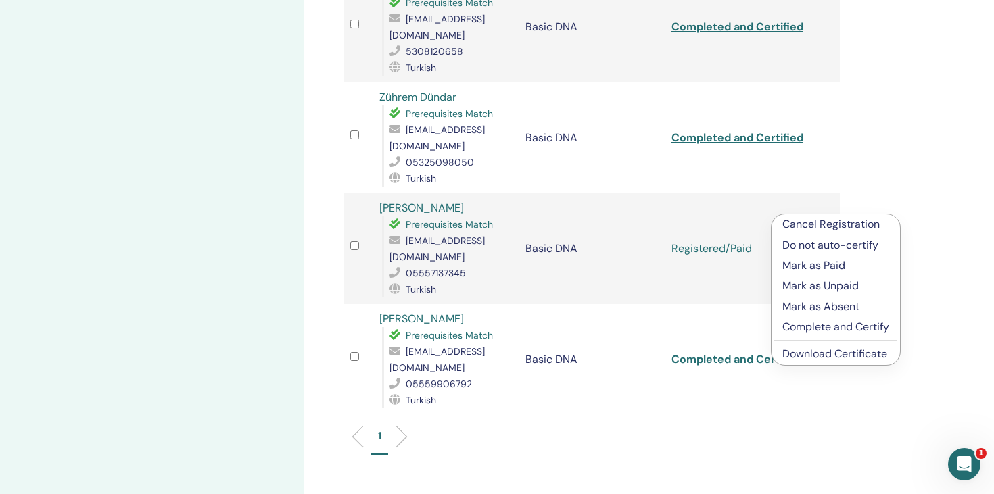
click at [813, 331] on p "Complete and Certify" at bounding box center [835, 327] width 107 height 16
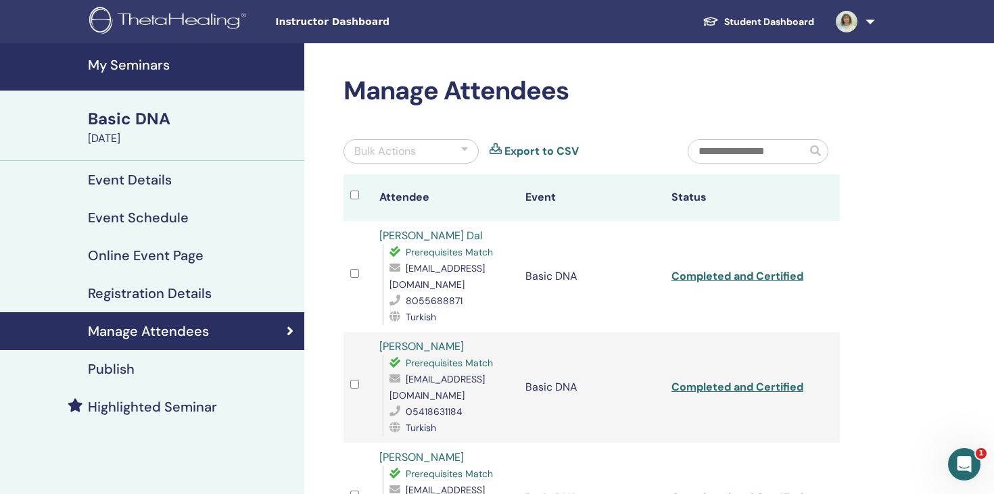
click at [138, 122] on div "Basic DNA" at bounding box center [192, 119] width 208 height 23
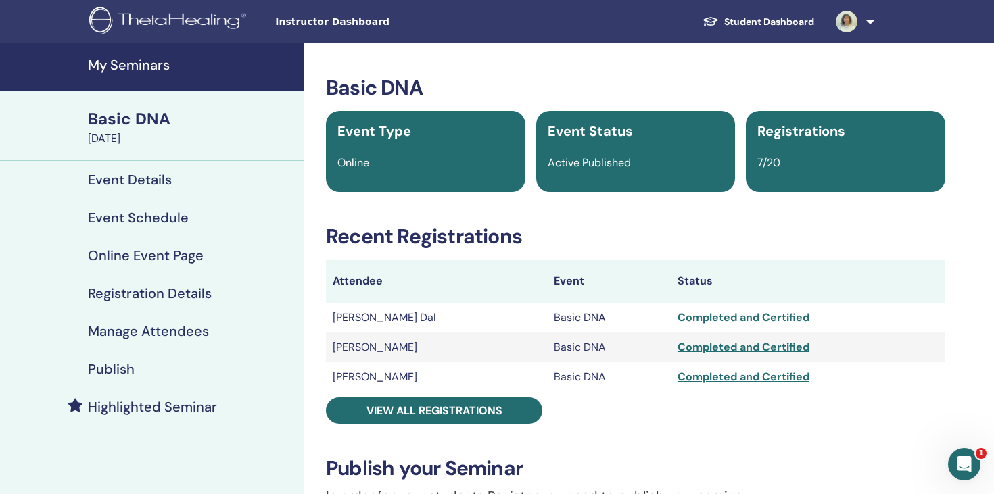
click at [135, 59] on h4 "My Seminars" at bounding box center [192, 65] width 208 height 16
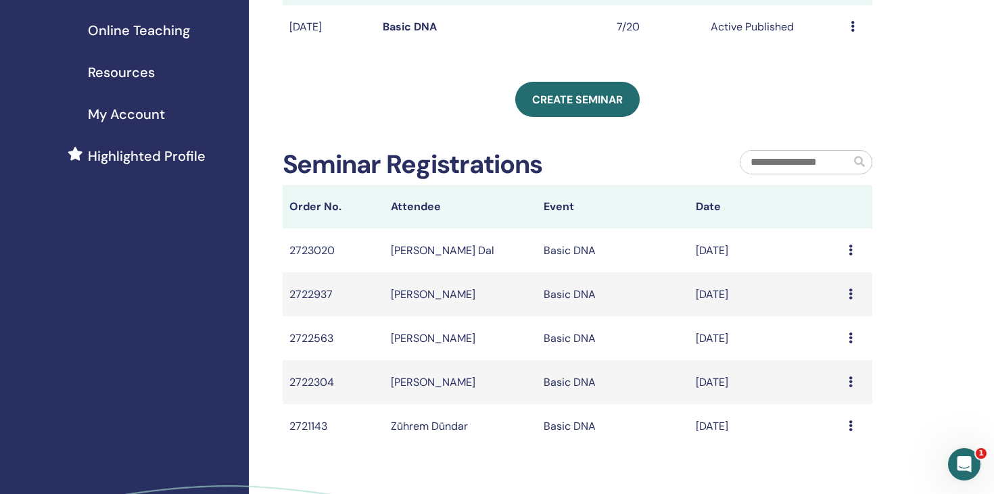
scroll to position [106, 0]
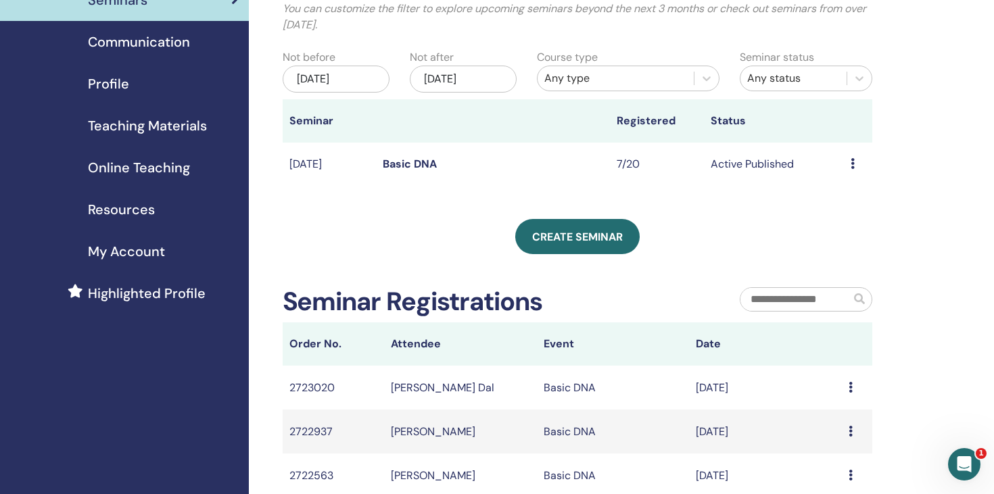
click at [852, 162] on icon at bounding box center [853, 163] width 4 height 11
click at [786, 260] on div "My Seminars You can customize the filter to explore upcoming seminars beyond th…" at bounding box center [578, 269] width 590 height 599
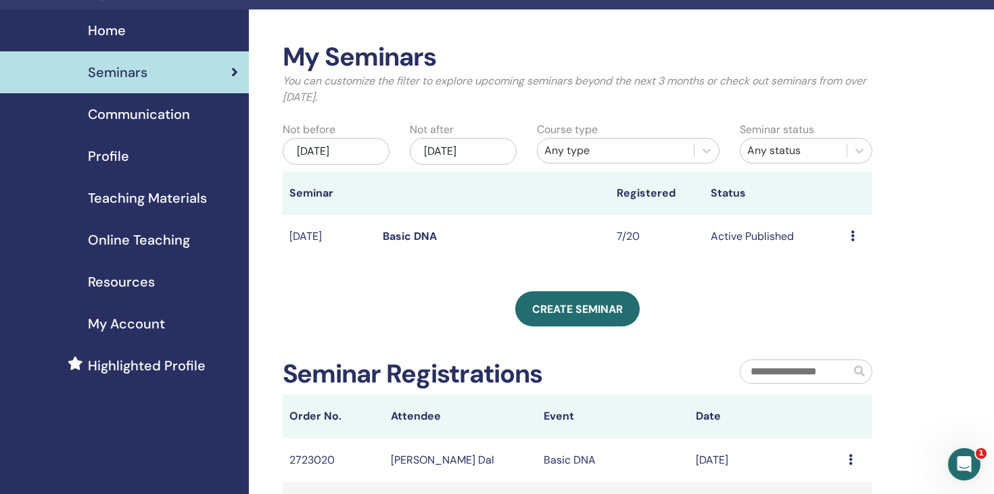
scroll to position [0, 0]
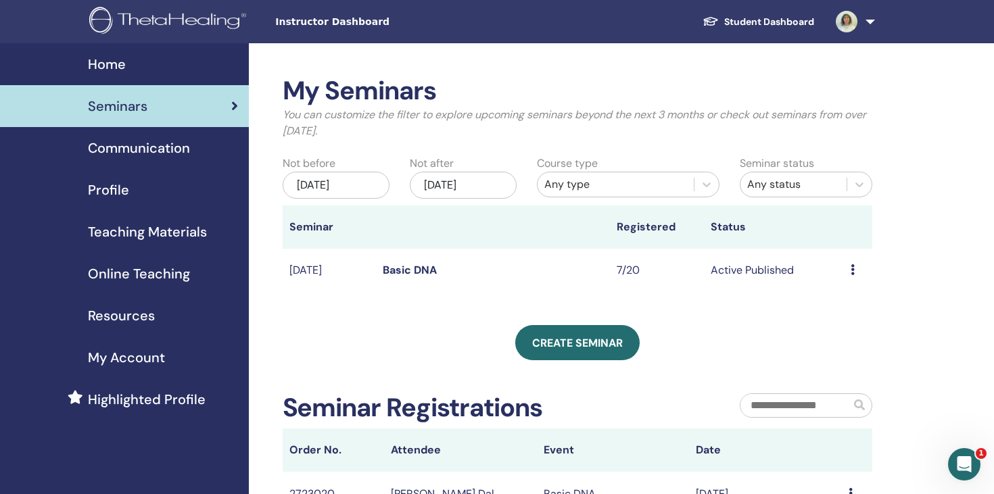
click at [400, 270] on link "Basic DNA" at bounding box center [410, 270] width 54 height 14
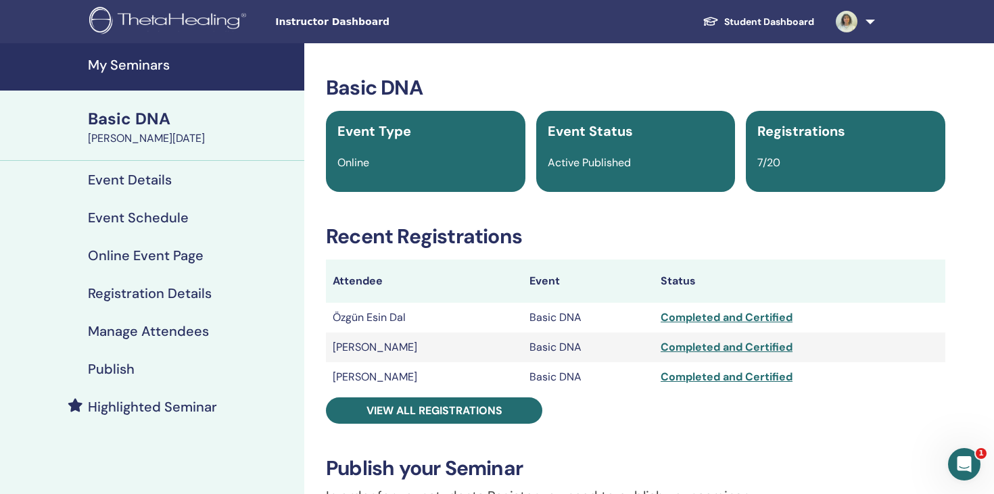
click at [784, 160] on div "7/20" at bounding box center [845, 163] width 193 height 16
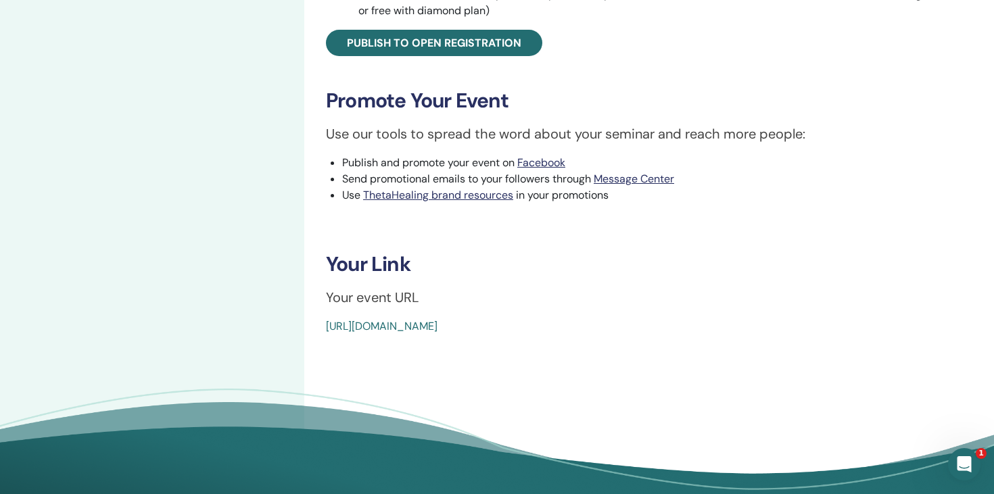
scroll to position [564, 0]
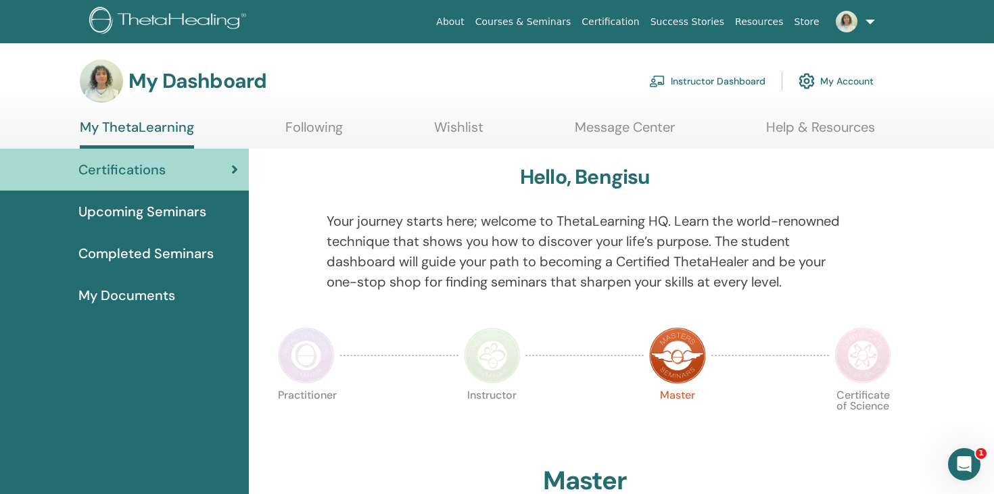
click at [131, 293] on span "My Documents" at bounding box center [126, 295] width 97 height 20
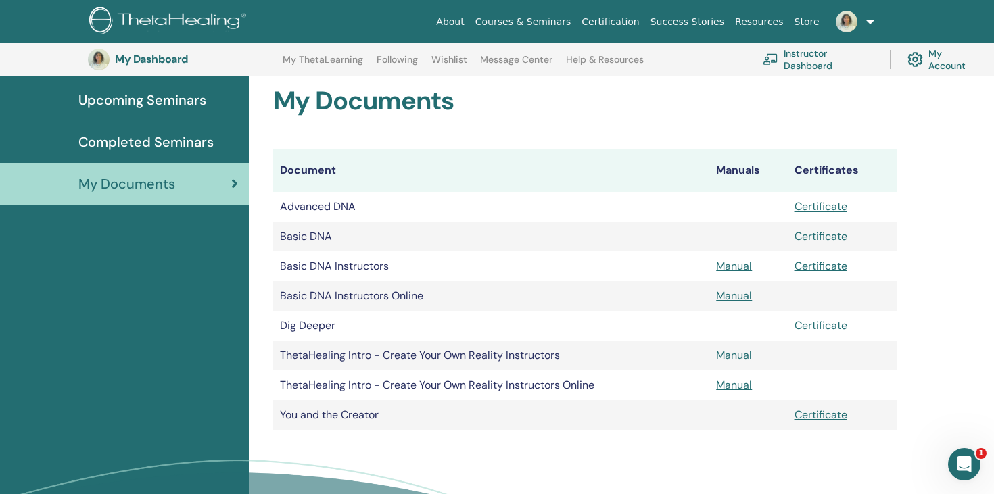
scroll to position [141, 0]
